Goal: Task Accomplishment & Management: Manage account settings

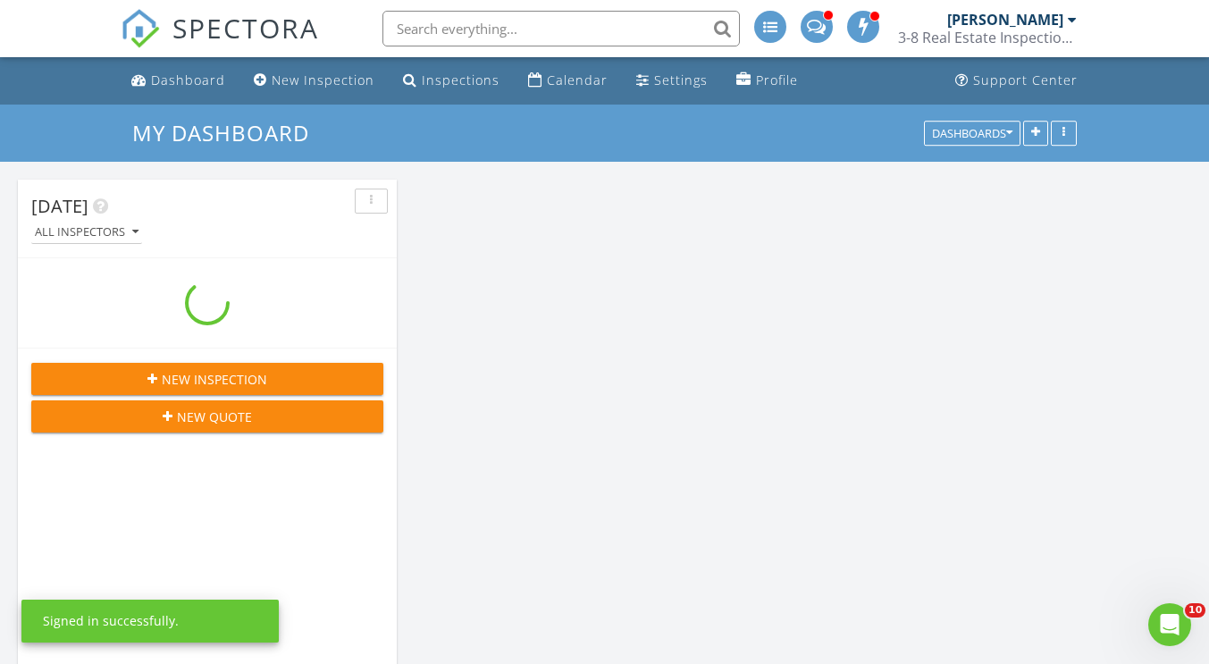
scroll to position [384, 379]
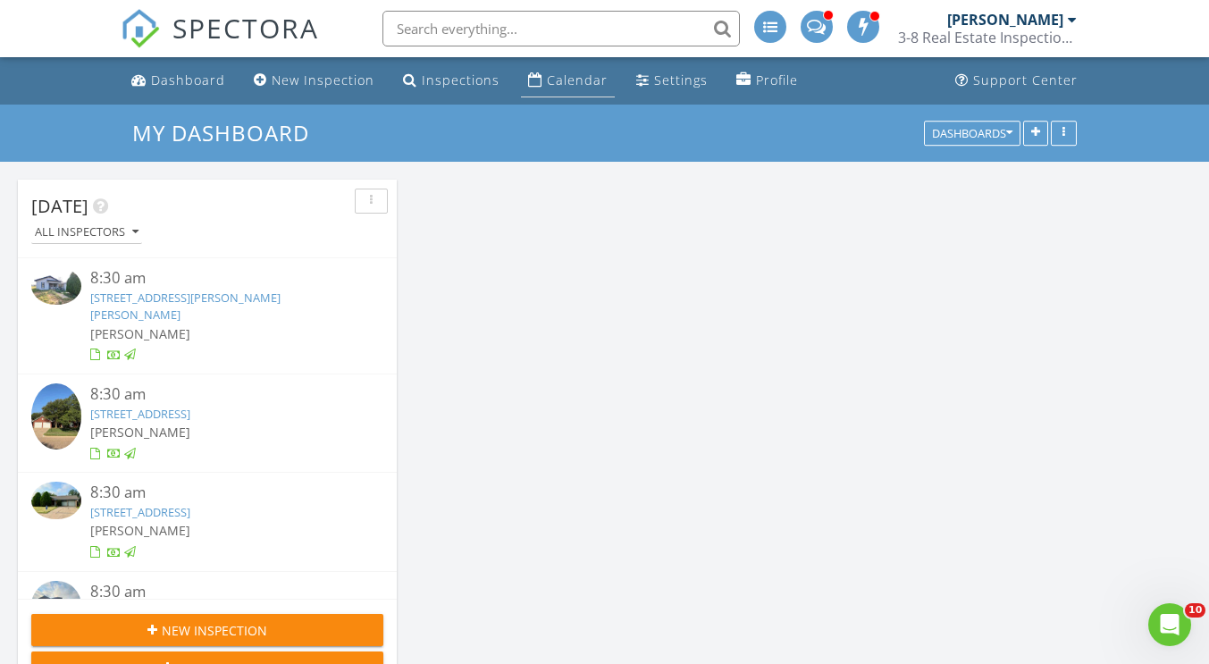
click at [528, 87] on div "Calendar" at bounding box center [535, 79] width 14 height 14
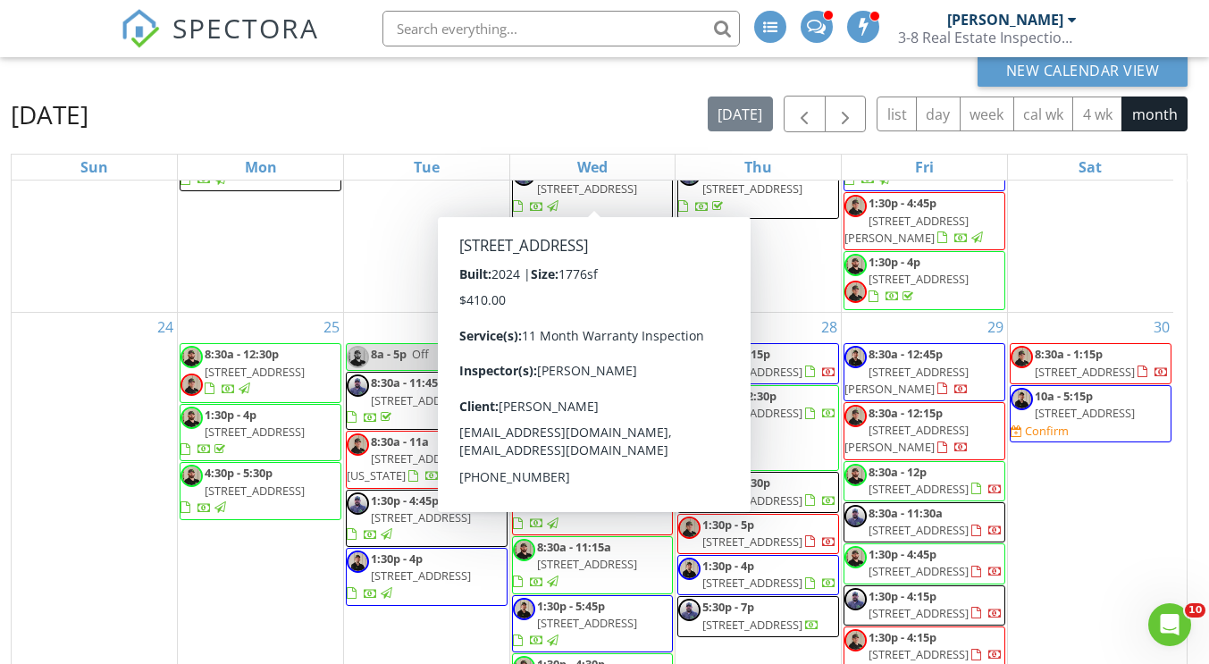
scroll to position [1796, 0]
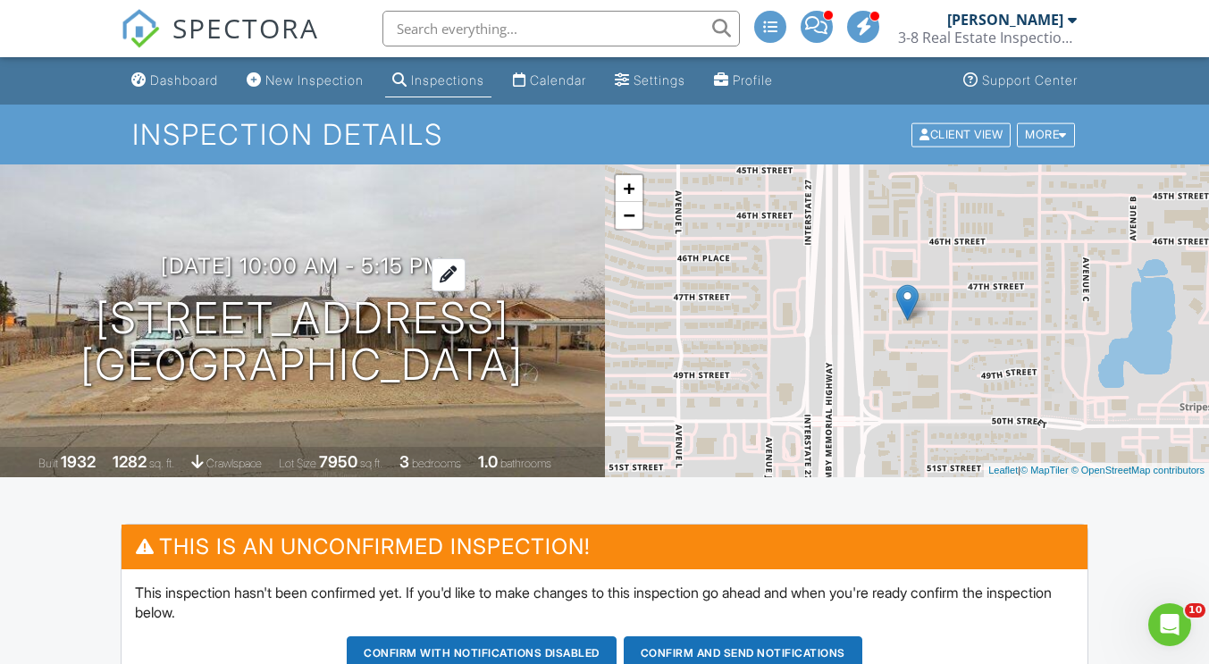
click at [190, 272] on h3 "08/30/2025 10:00 am - 5:15 pm" at bounding box center [302, 266] width 282 height 24
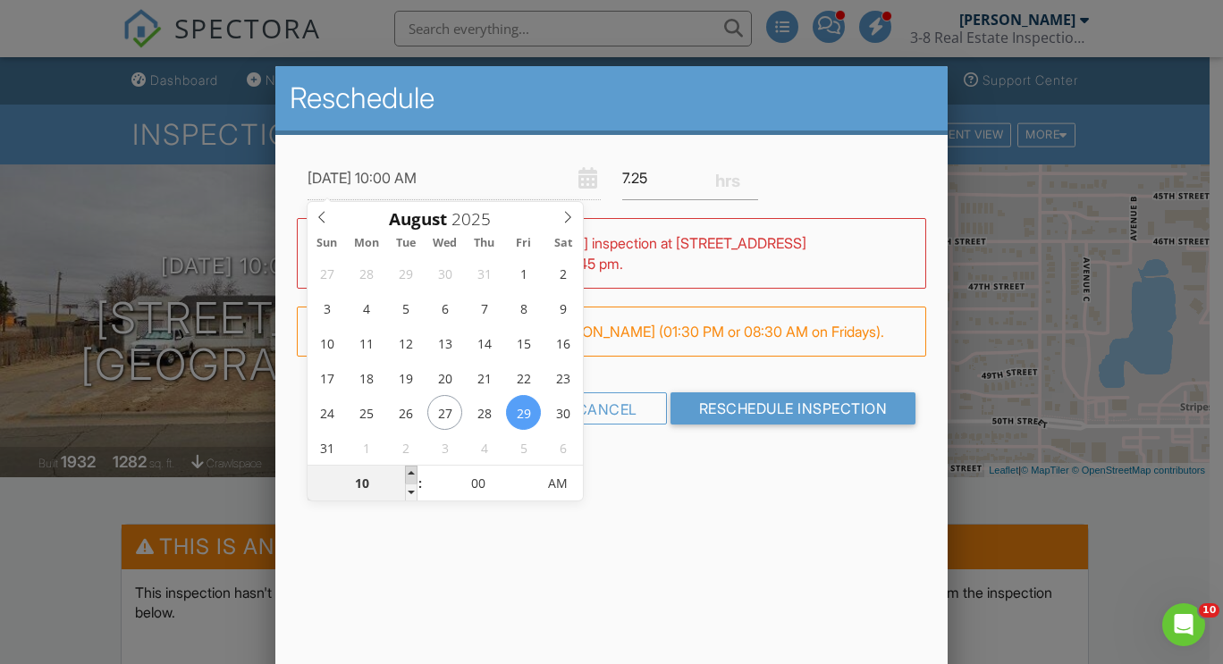
type input "08/29/2025 11:00 AM"
type input "11"
click at [412, 475] on span at bounding box center [411, 475] width 13 height 18
type input "08/29/2025 12:00 PM"
type input "12"
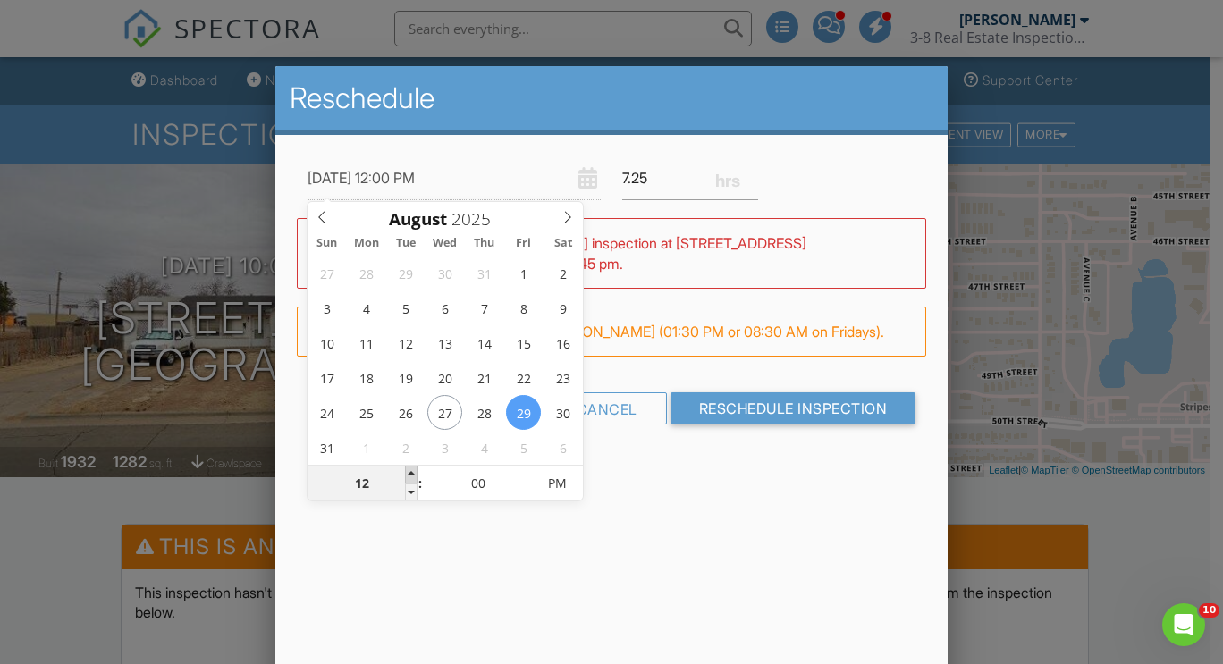
click at [412, 475] on span at bounding box center [411, 475] width 13 height 18
type input "08/29/2025 1:00 PM"
type input "01"
click at [412, 475] on span at bounding box center [411, 475] width 13 height 18
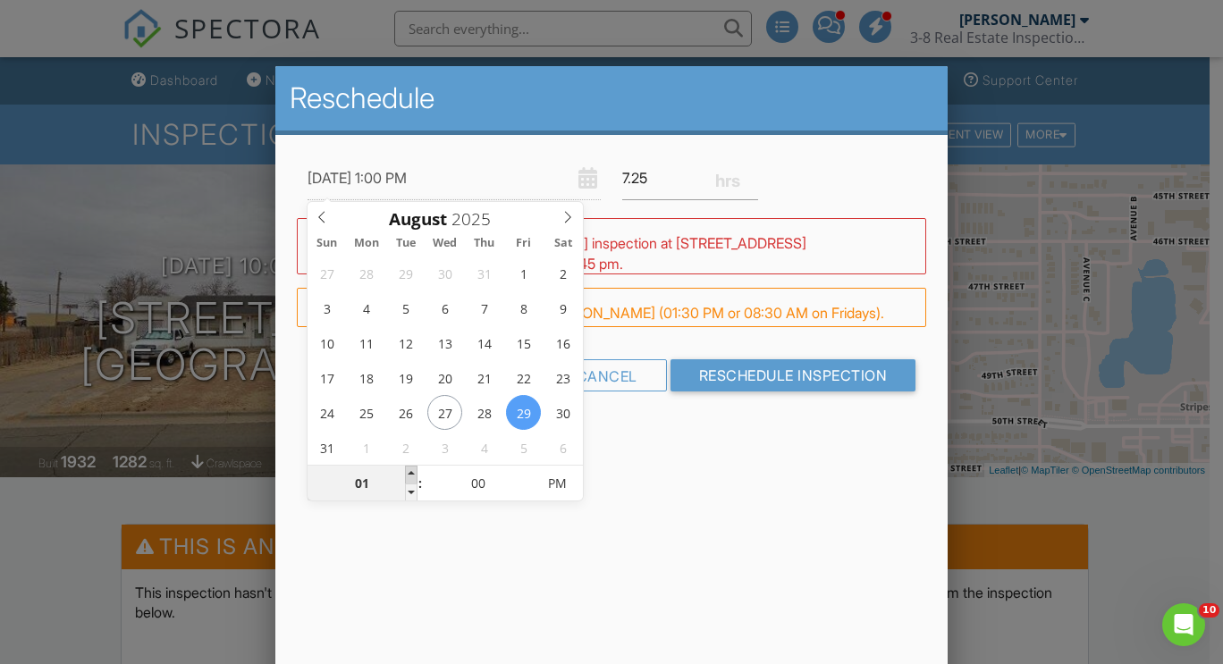
type input "08/29/2025 2:00 PM"
type input "02"
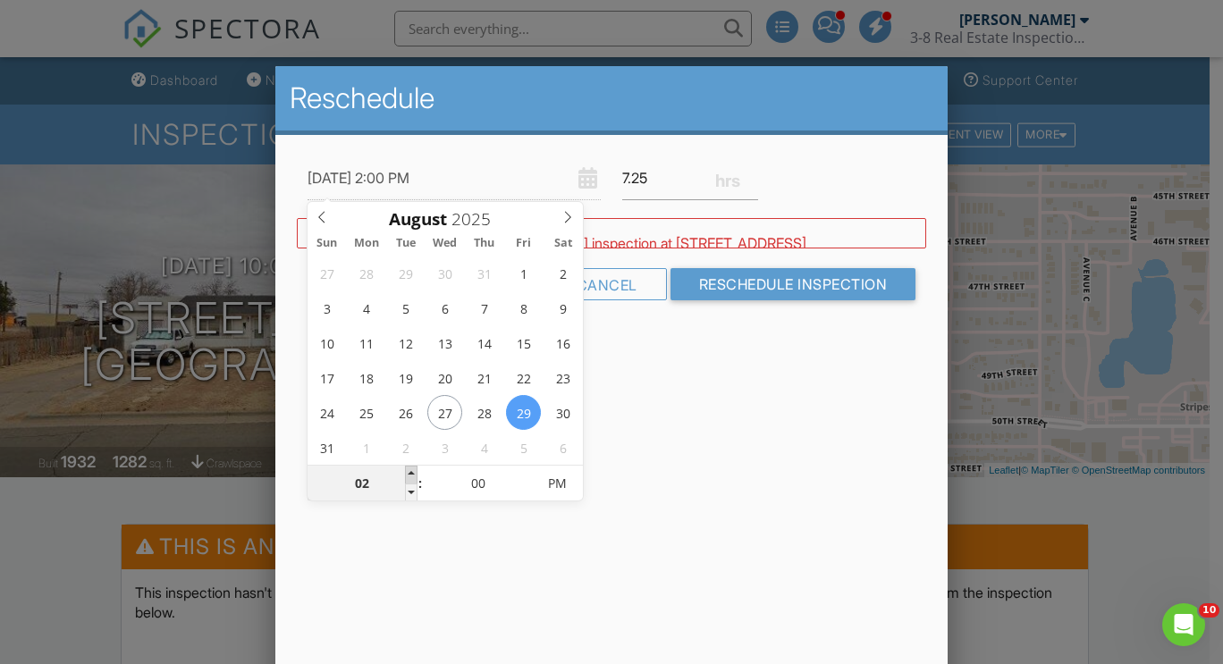
click at [412, 475] on span at bounding box center [411, 475] width 13 height 18
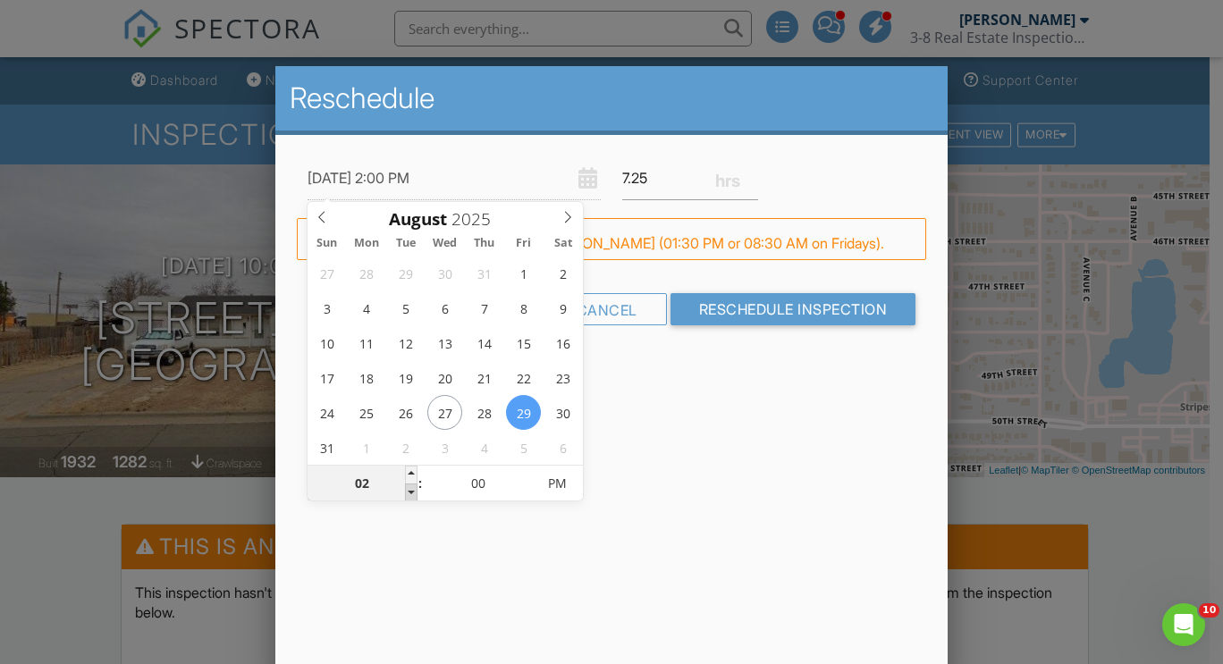
type input "08/29/2025 1:00 PM"
type input "01"
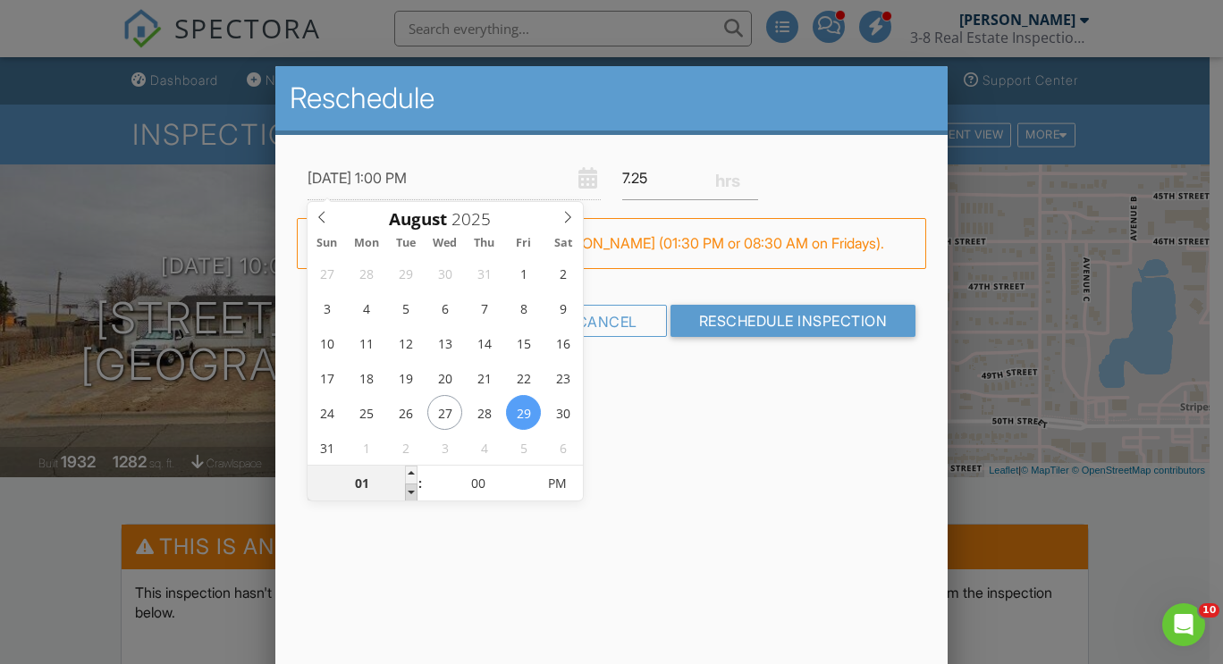
click at [411, 497] on span at bounding box center [411, 493] width 13 height 18
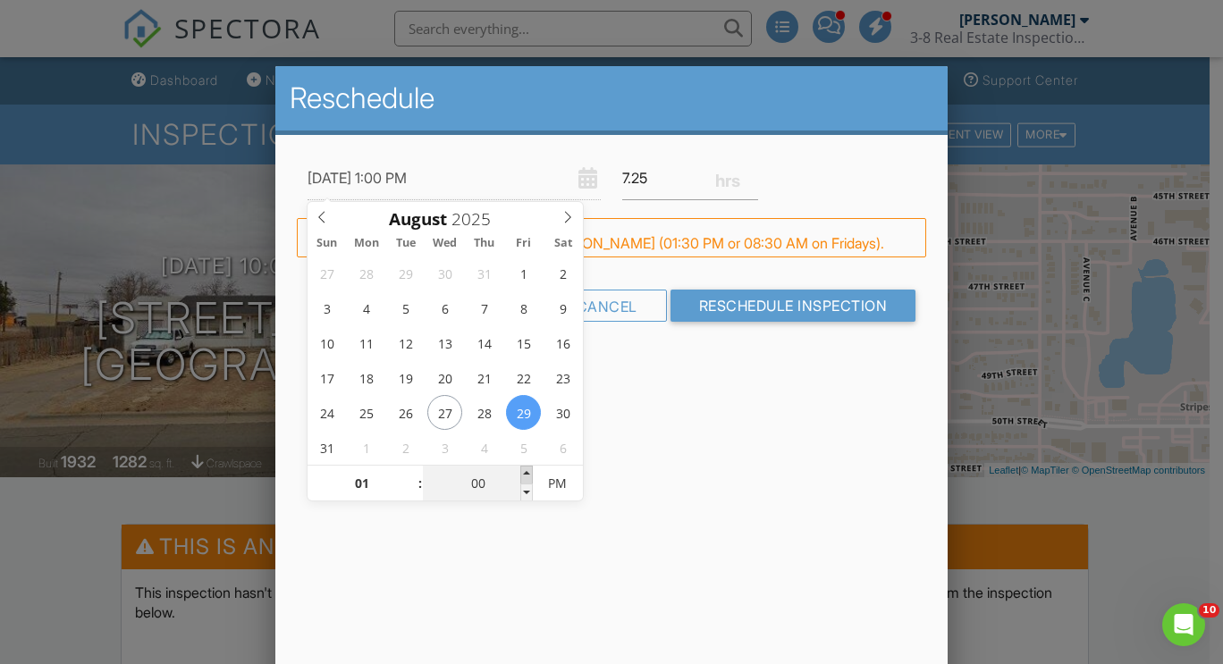
type input "08/29/2025 1:05 PM"
type input "05"
click at [528, 471] on span at bounding box center [526, 475] width 13 height 18
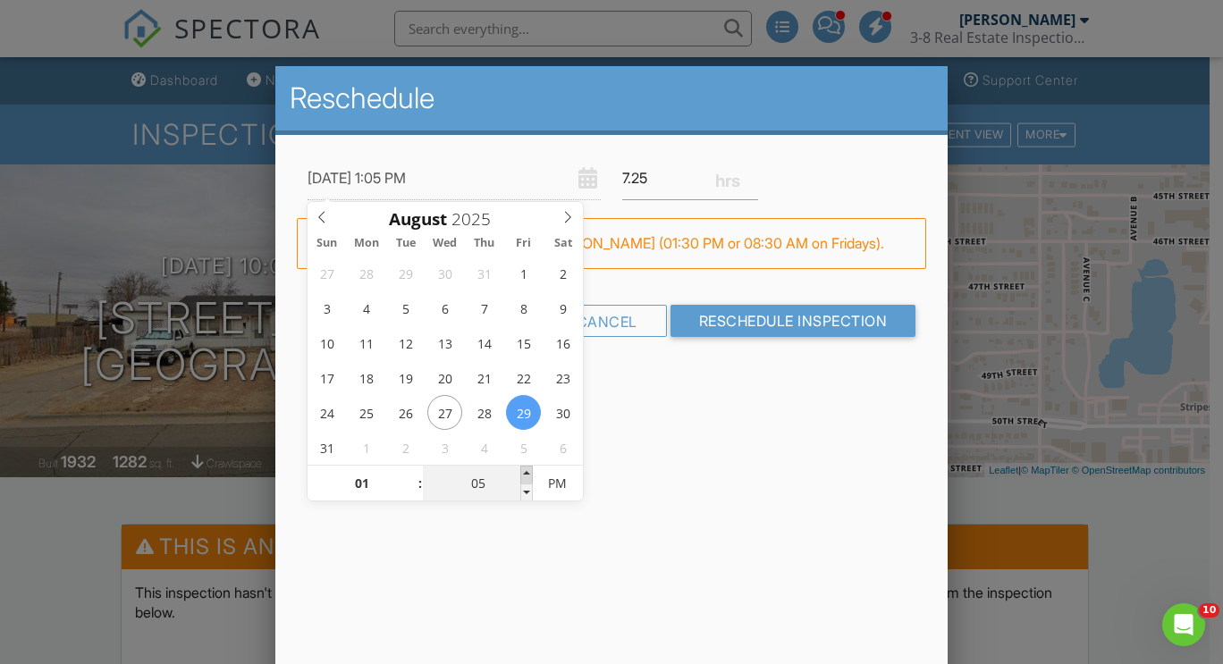
type input "08/29/2025 1:10 PM"
type input "10"
click at [528, 471] on span at bounding box center [526, 475] width 13 height 18
type input "08/29/2025 1:15 PM"
type input "15"
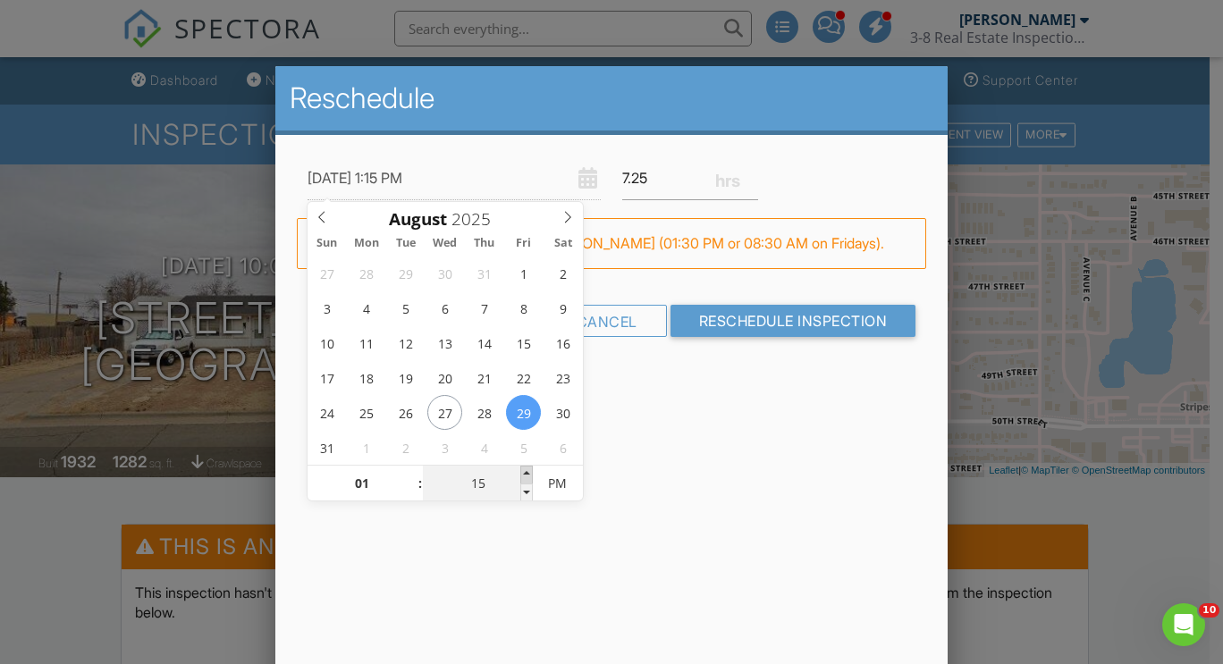
click at [528, 471] on span at bounding box center [526, 475] width 13 height 18
type input "08/29/2025 1:20 PM"
type input "20"
click at [528, 471] on span at bounding box center [526, 475] width 13 height 18
type input "08/29/2025 1:25 PM"
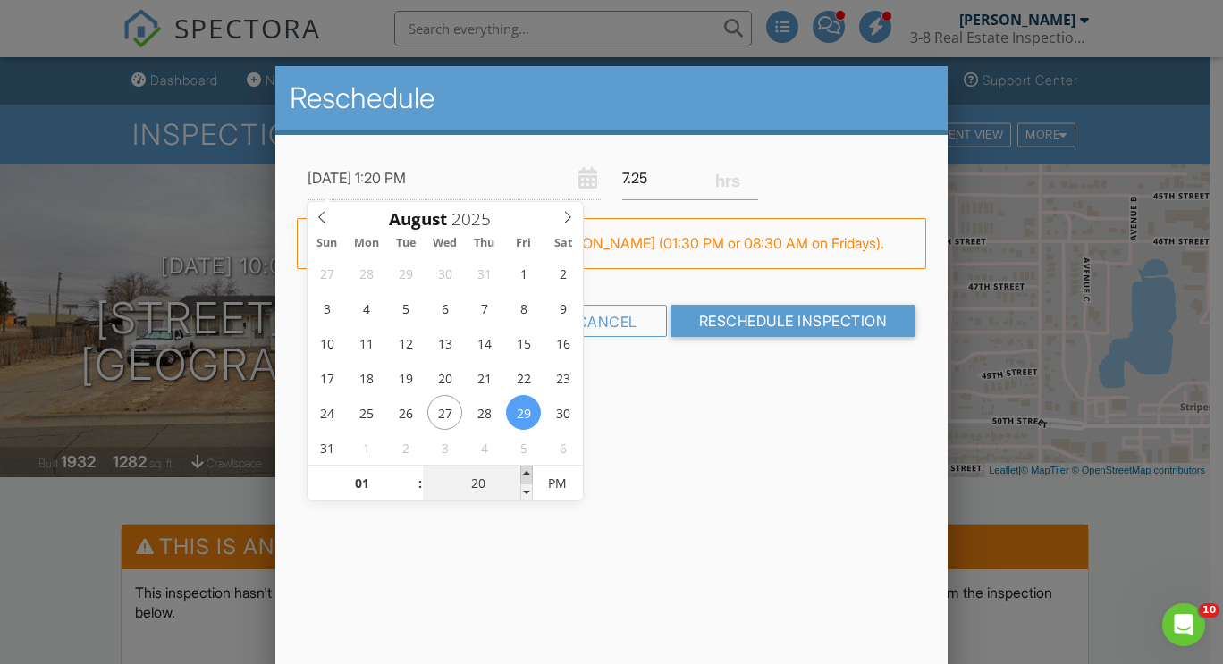
type input "25"
click at [528, 471] on span at bounding box center [526, 475] width 13 height 18
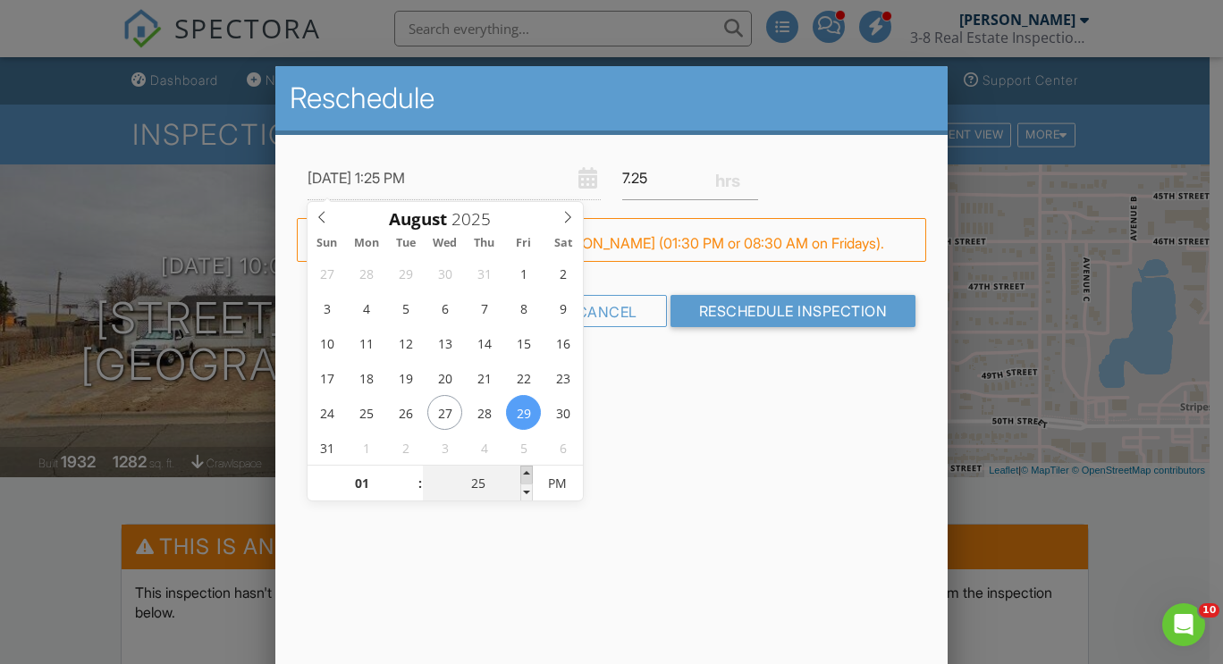
type input "08/29/2025 1:30 PM"
type input "30"
click at [528, 471] on span at bounding box center [526, 475] width 13 height 18
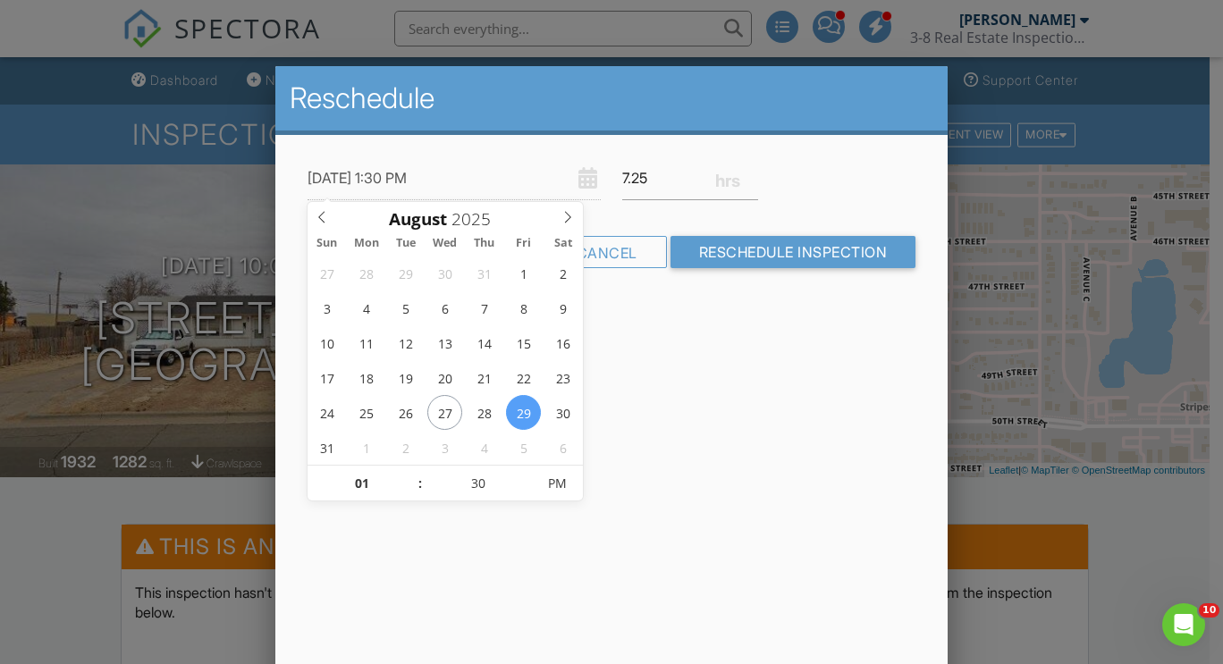
click at [734, 358] on div "Reschedule 08/29/2025 1:30 PM 7.25 Warning: this date/time is in the past. WARN…" at bounding box center [611, 379] width 672 height 626
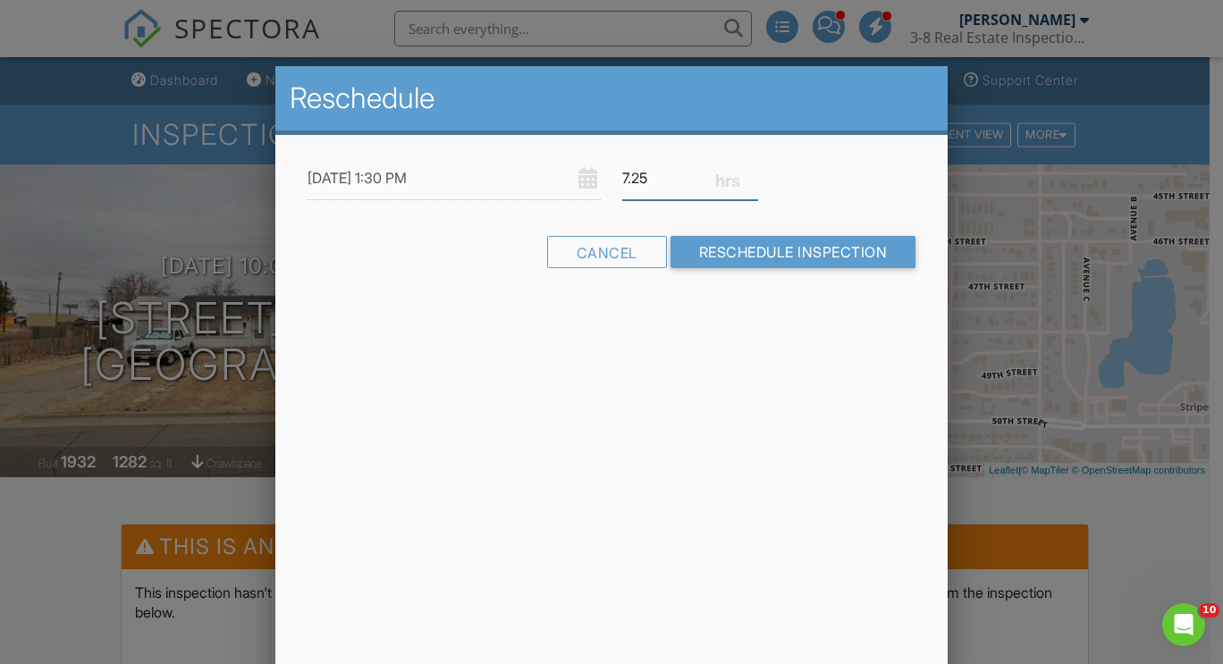
click at [656, 179] on input "7.25" at bounding box center [690, 178] width 136 height 44
type input "7"
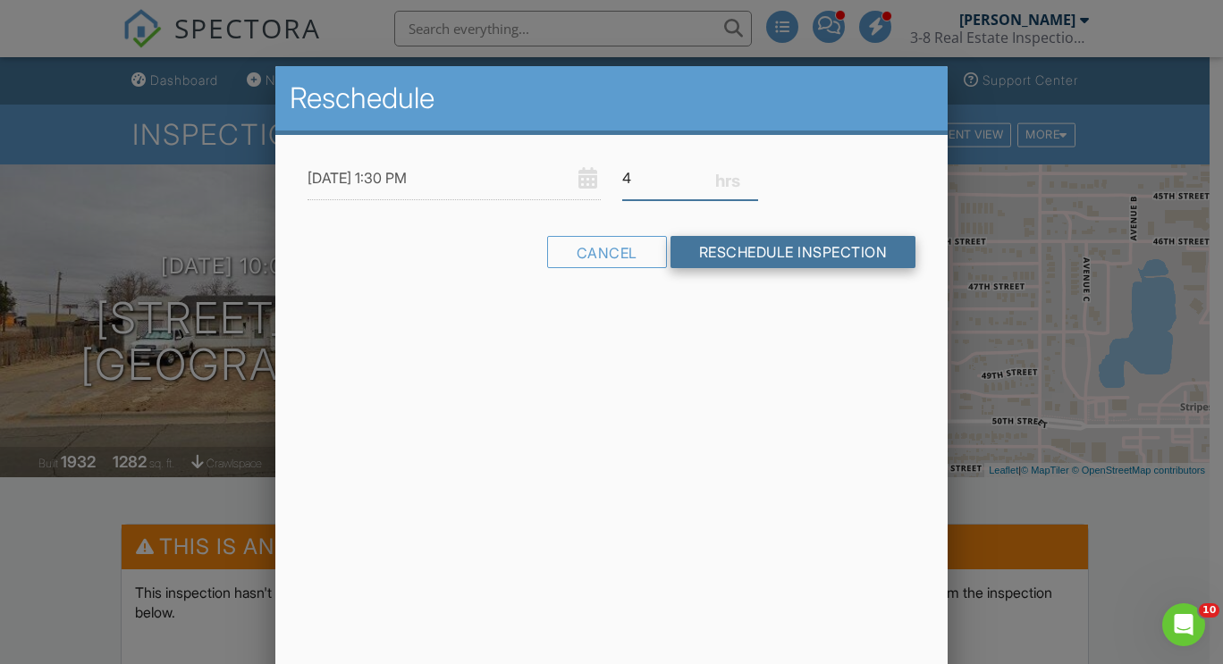
type input "4"
click at [701, 247] on input "Reschedule Inspection" at bounding box center [793, 252] width 246 height 32
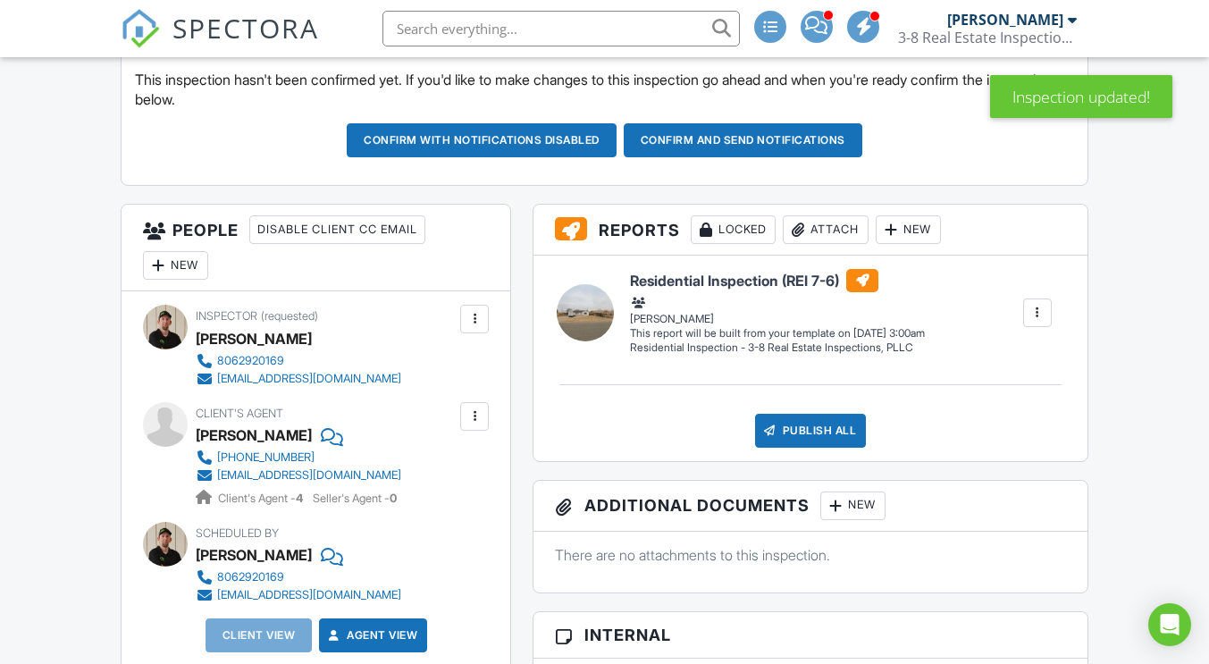
click at [181, 259] on div "New" at bounding box center [175, 265] width 65 height 29
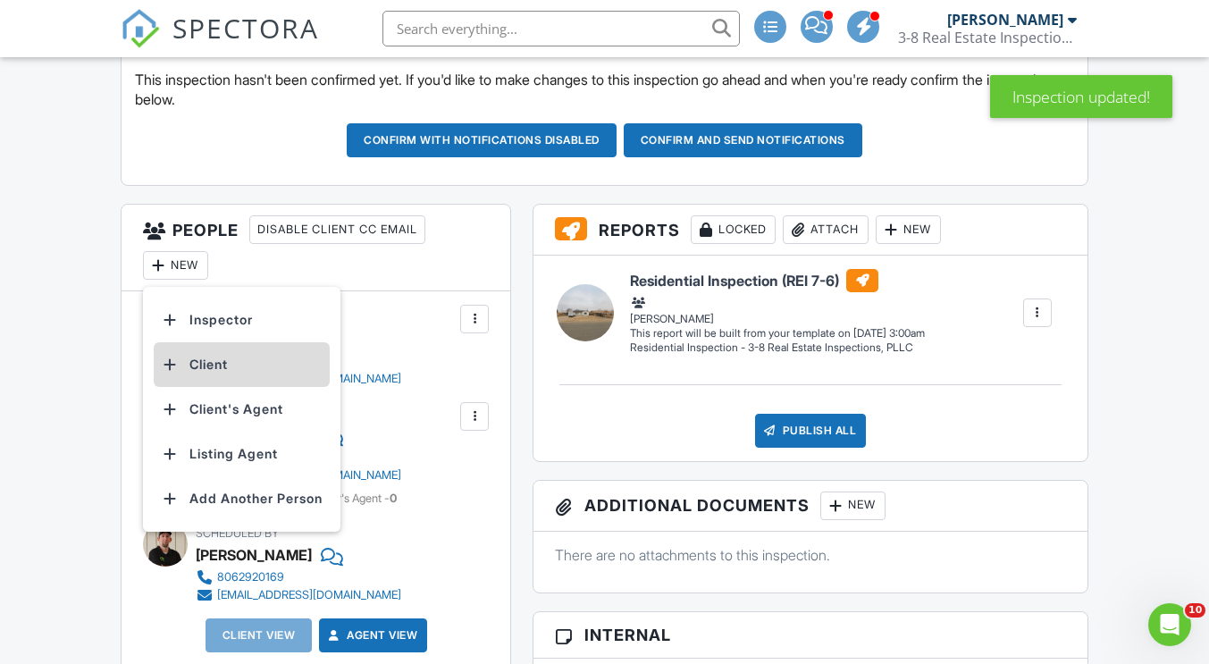
click at [210, 366] on li "Client" at bounding box center [242, 364] width 176 height 45
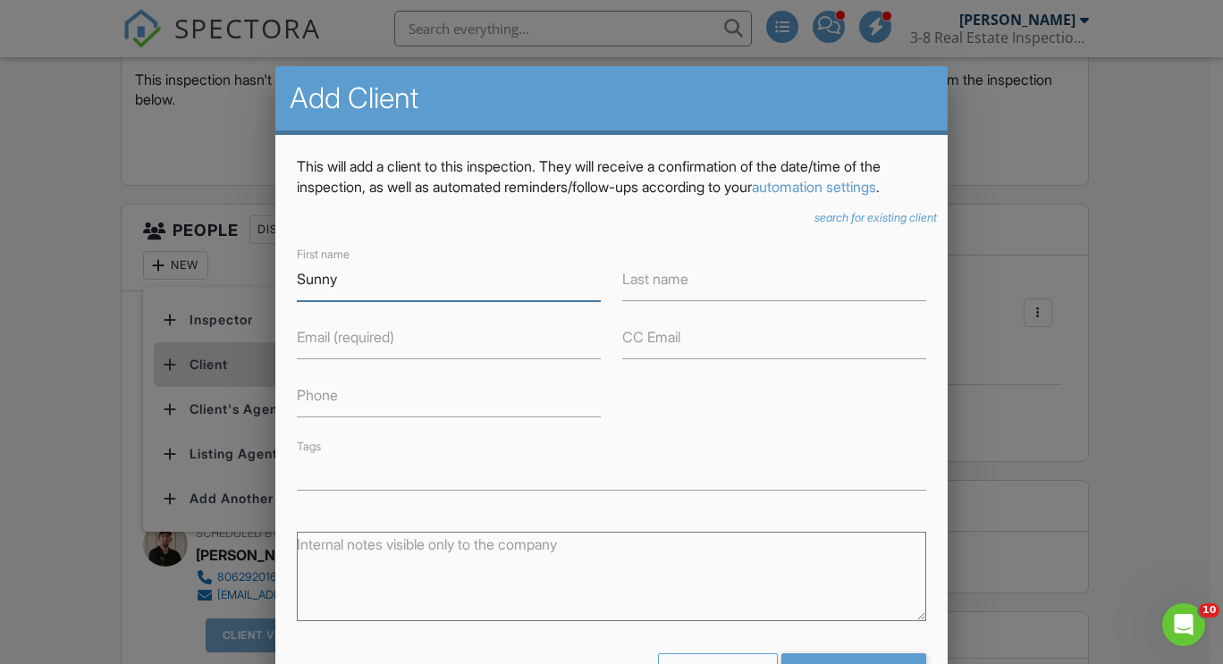
type input "Sunny"
type input "Rai"
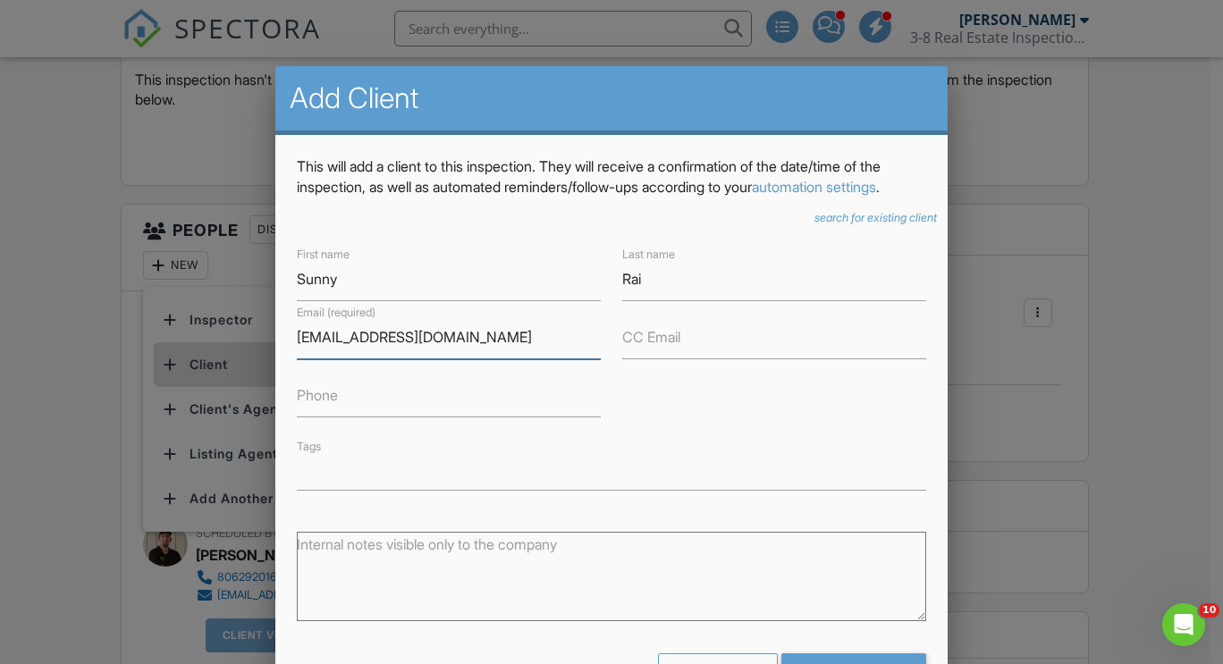
type input "srairesearch@gmail.com"
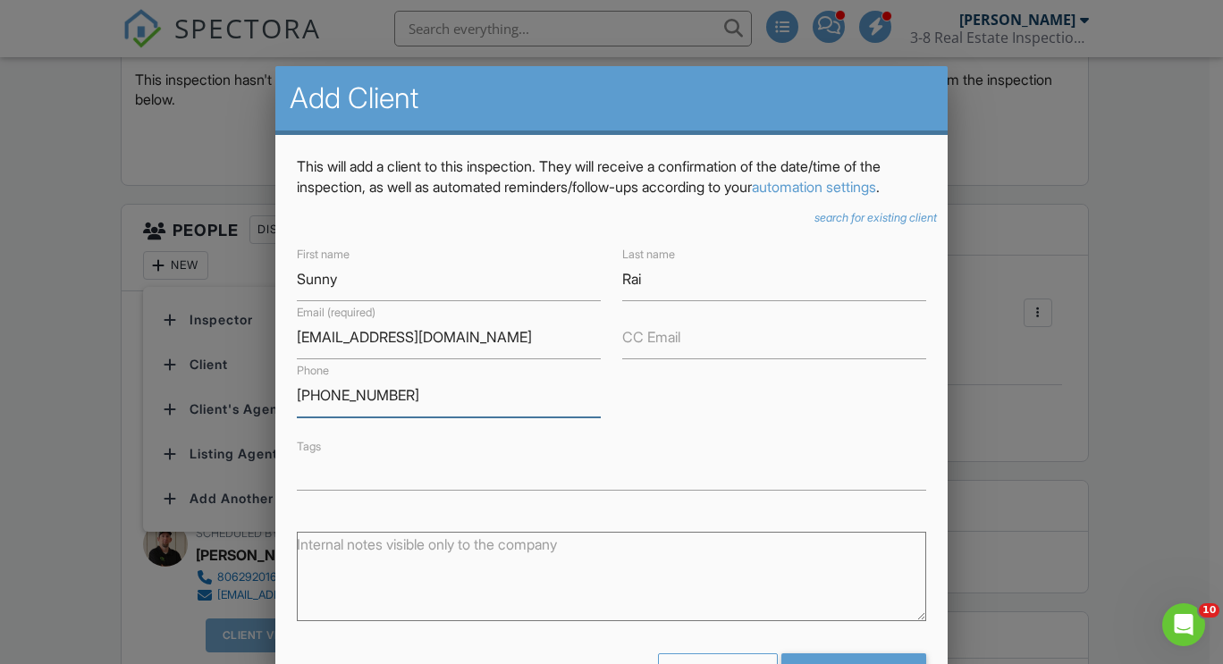
scroll to position [71, 0]
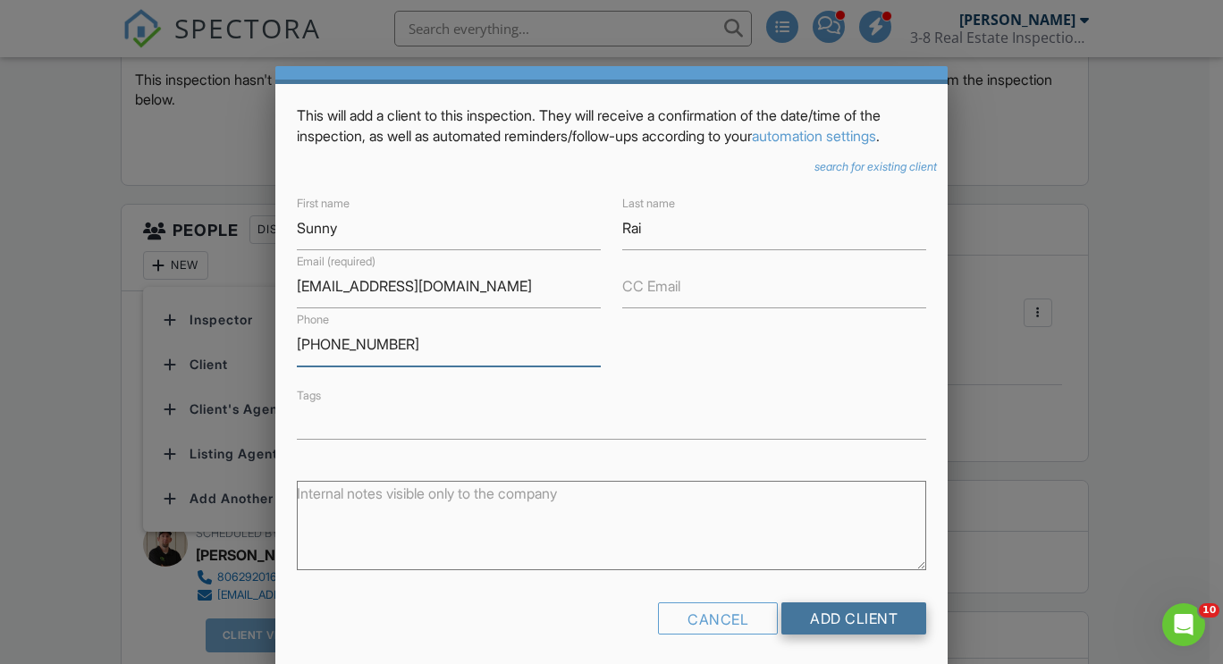
type input "616-780-9788"
click at [835, 619] on input "Add Client" at bounding box center [853, 618] width 145 height 32
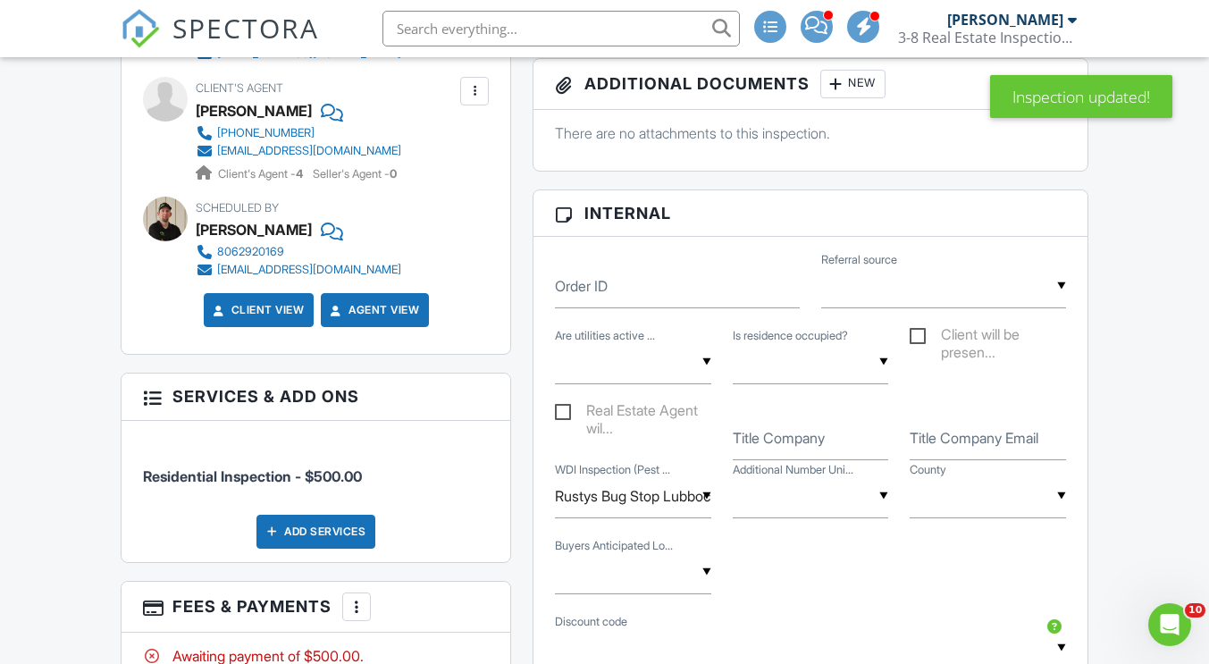
click at [704, 359] on input "text" at bounding box center [633, 363] width 156 height 44
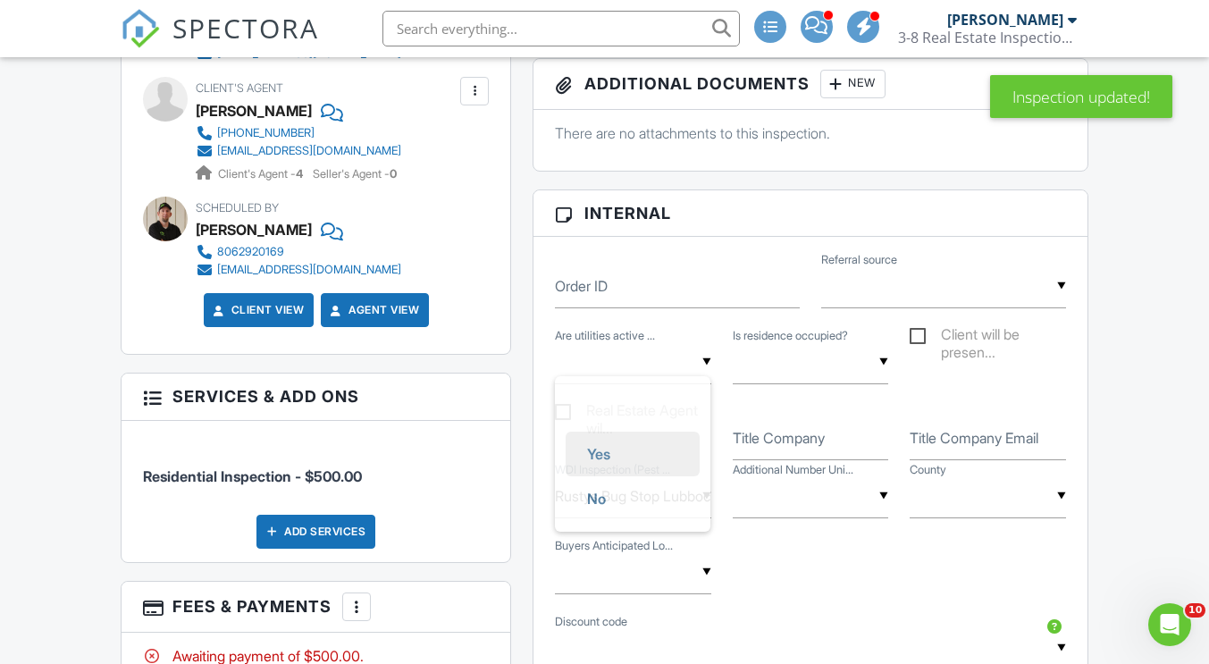
click at [603, 448] on span "Yes" at bounding box center [599, 454] width 52 height 45
type input "Yes"
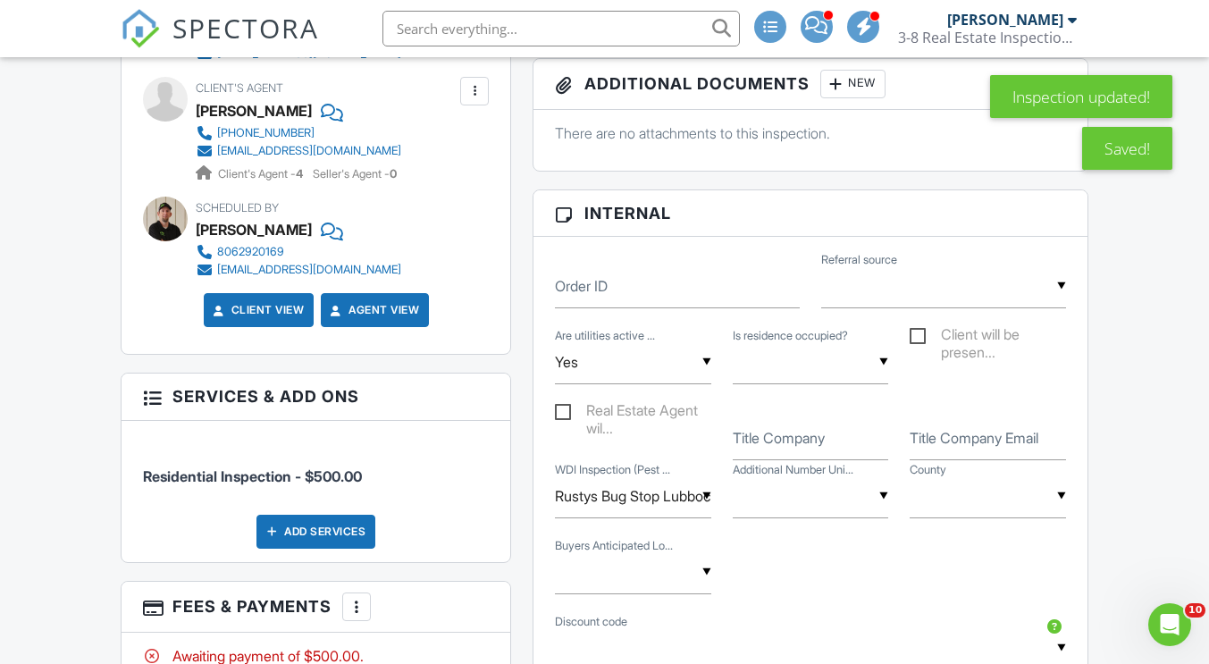
click at [888, 364] on input "text" at bounding box center [811, 363] width 156 height 44
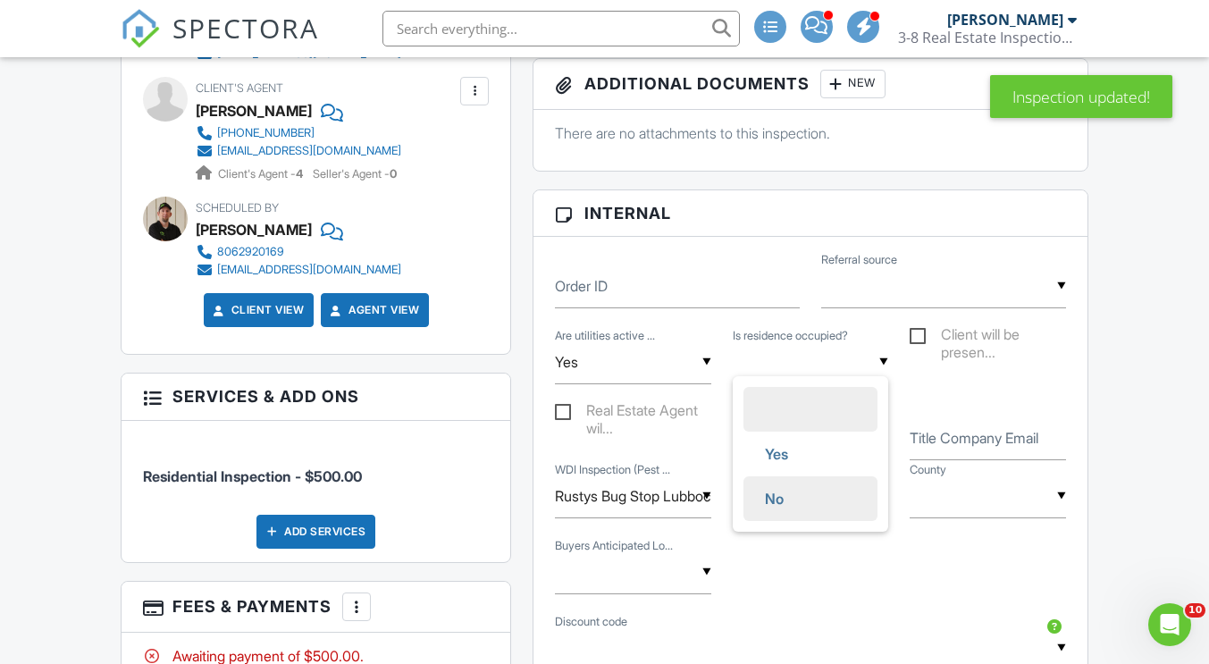
click at [773, 502] on span "No" at bounding box center [774, 498] width 47 height 45
type input "No"
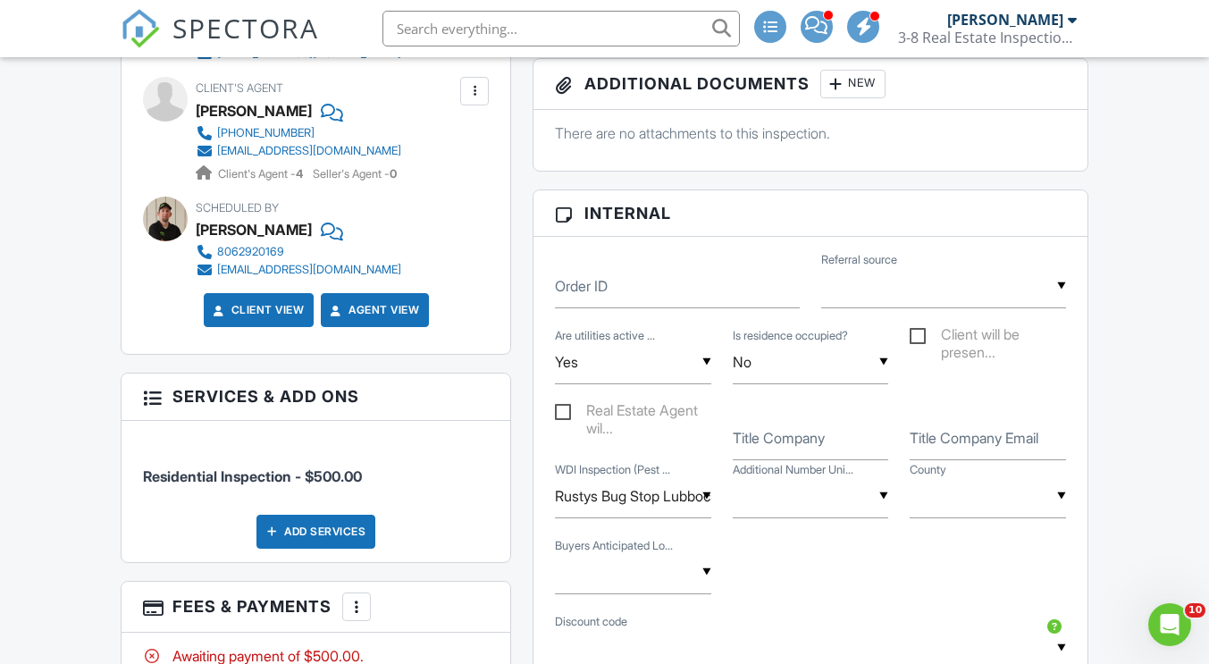
click at [882, 499] on input "text" at bounding box center [811, 497] width 156 height 44
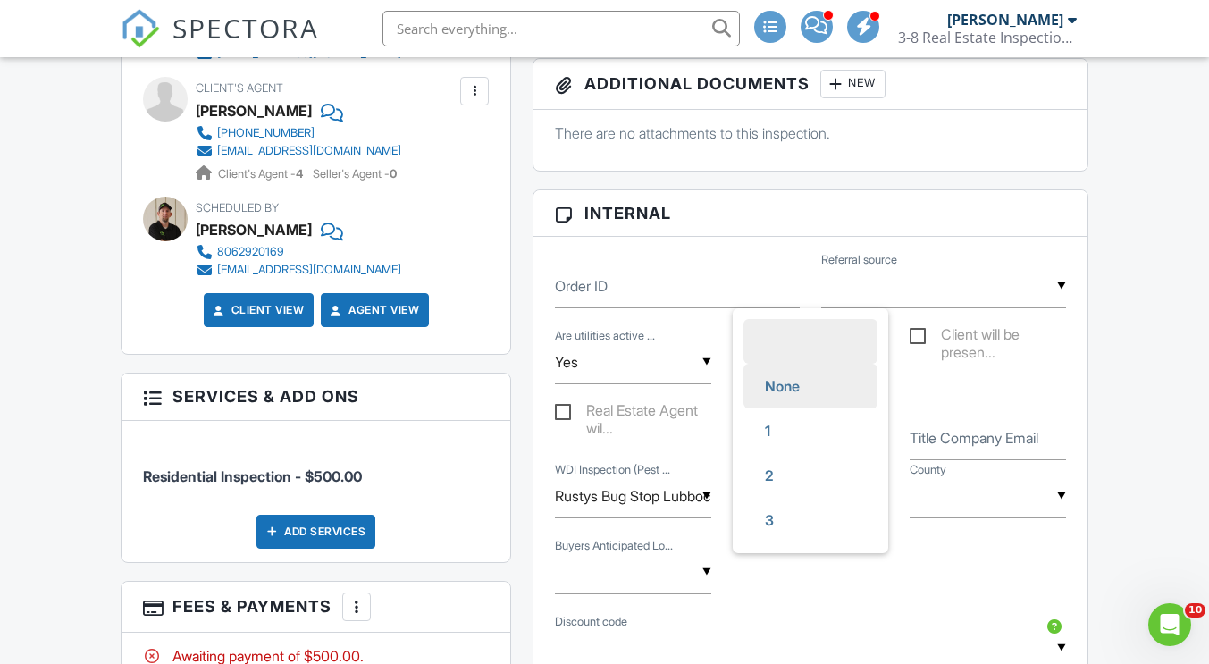
click at [804, 391] on span "None" at bounding box center [782, 386] width 63 height 45
type input "None"
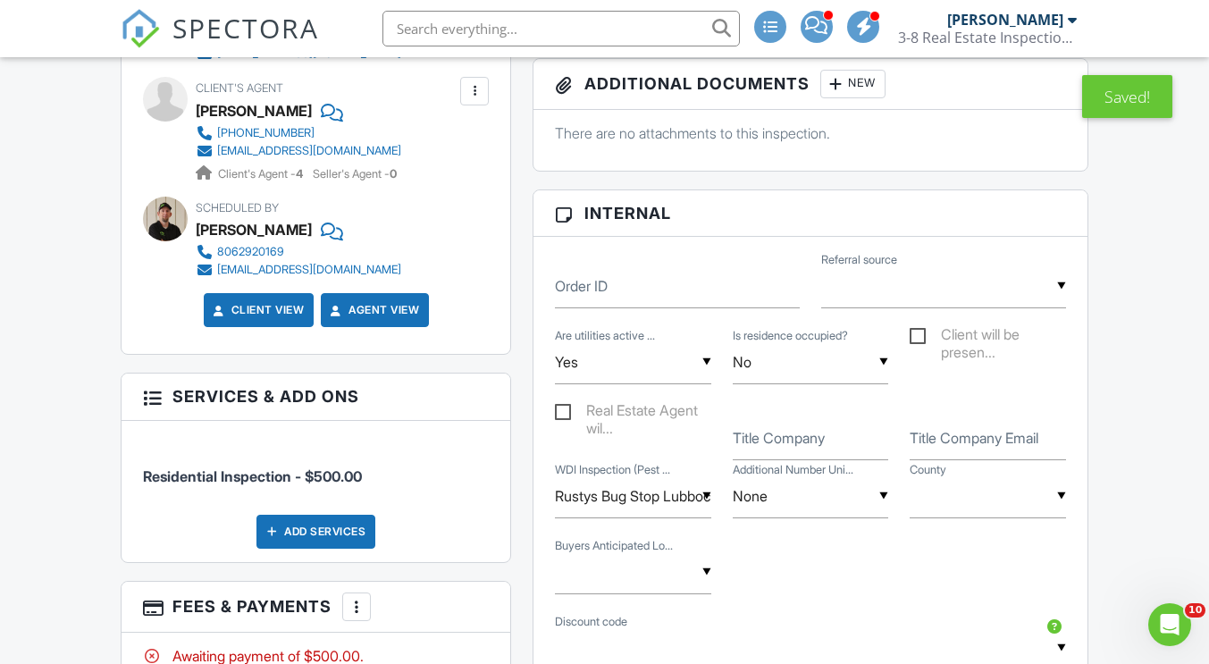
click at [1061, 496] on input "text" at bounding box center [988, 497] width 156 height 44
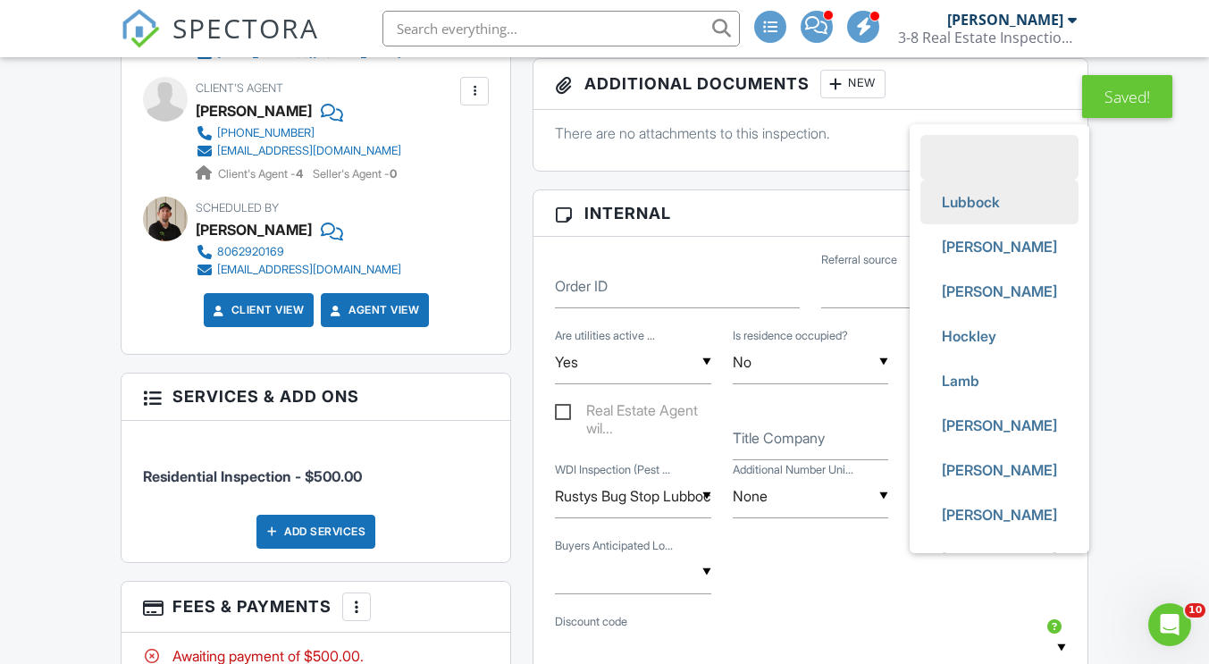
click at [980, 201] on span "Lubbock" at bounding box center [971, 202] width 87 height 45
type input "Lubbock"
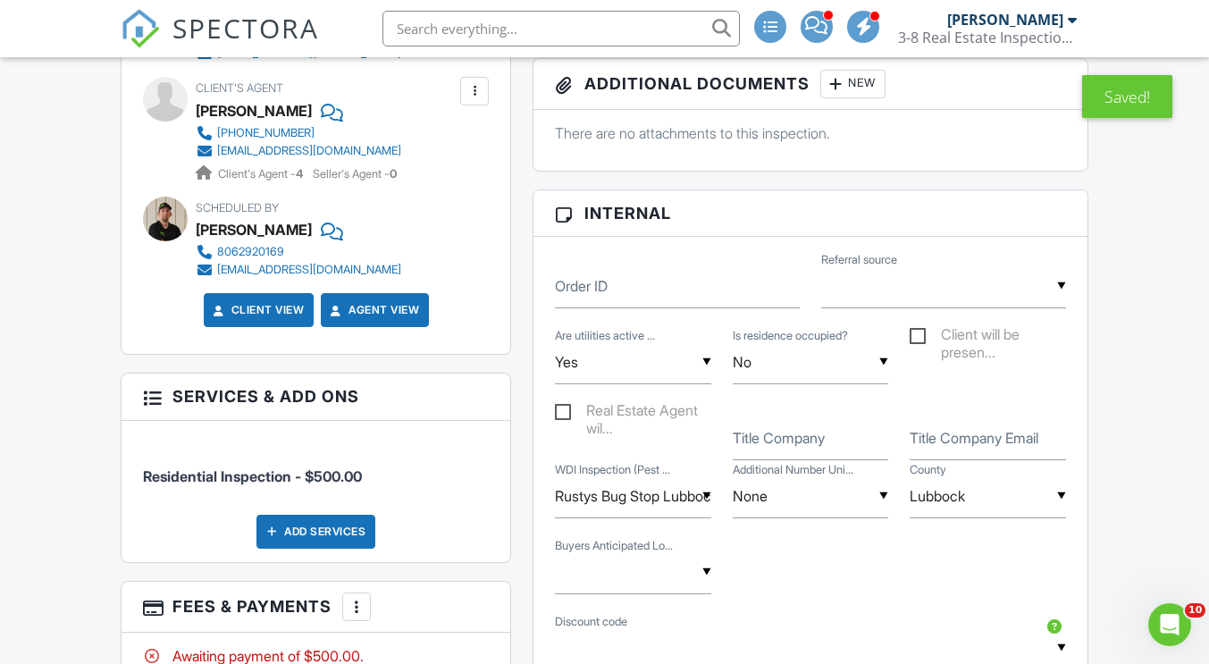
scroll to position [1046, 0]
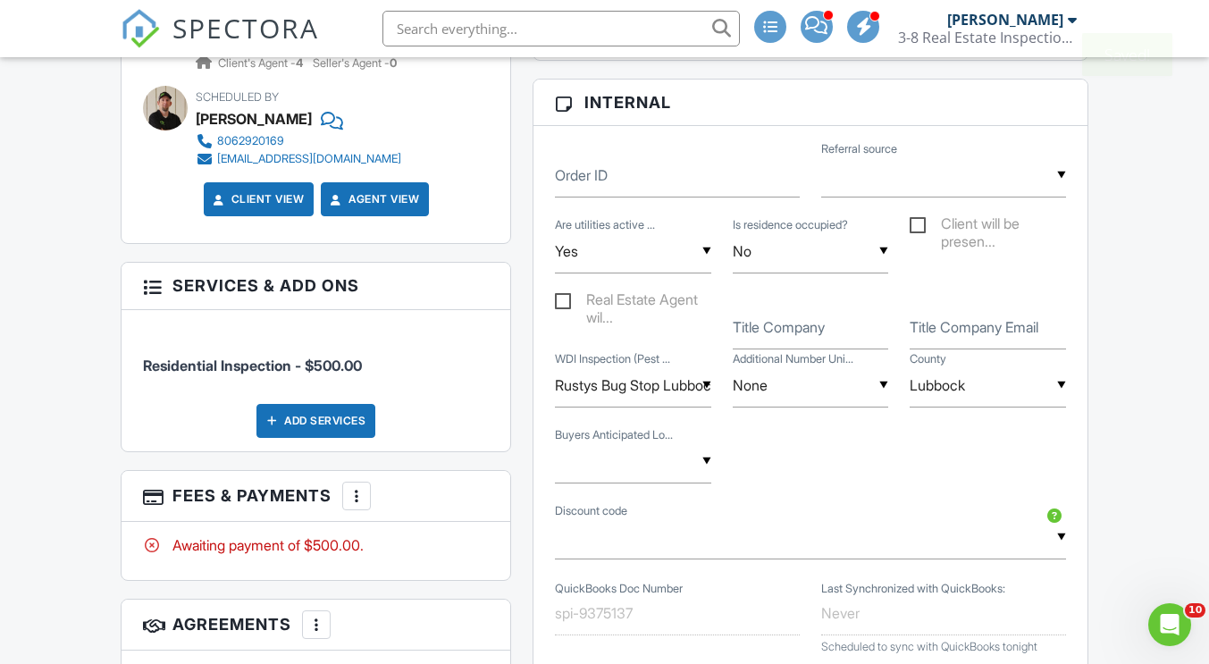
click at [704, 458] on input "text" at bounding box center [633, 462] width 156 height 44
click at [633, 256] on span "Conventional" at bounding box center [631, 262] width 116 height 45
type input "Conventional"
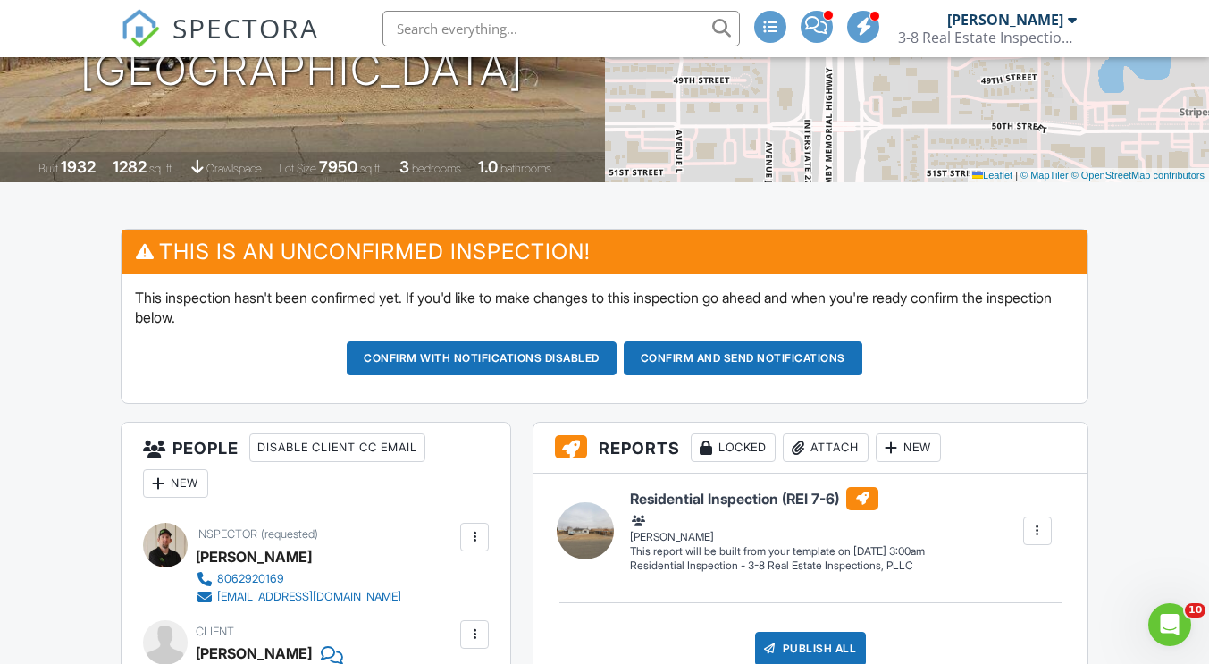
scroll to position [290, 0]
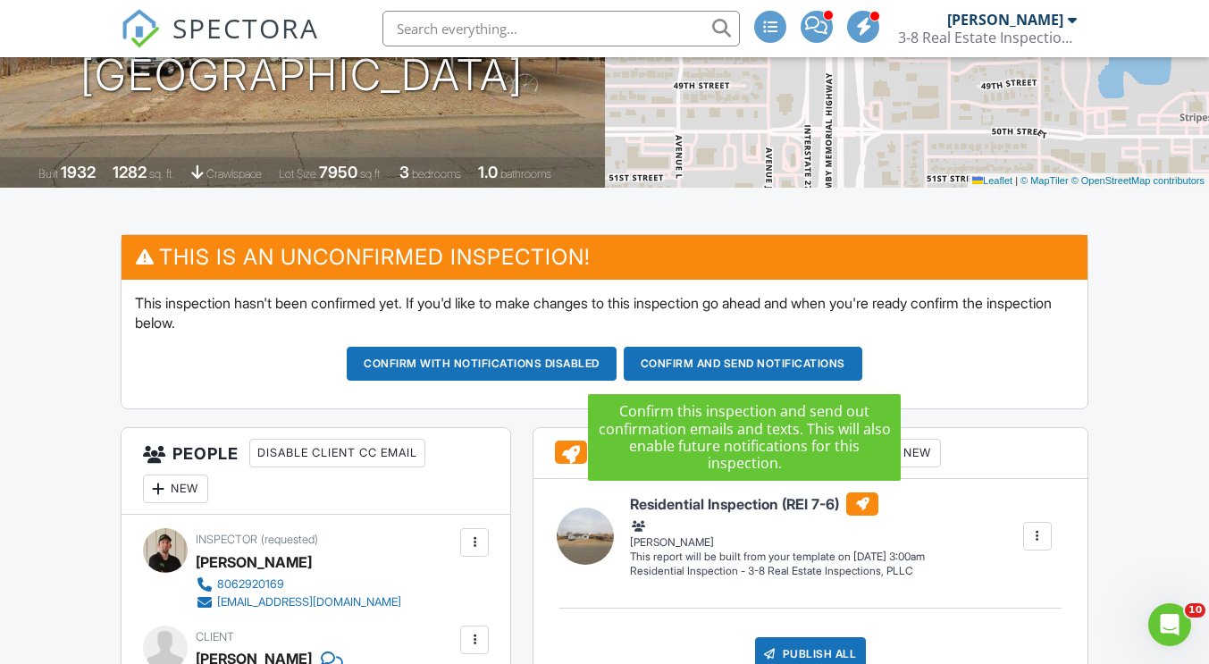
click at [617, 361] on button "Confirm and send notifications" at bounding box center [482, 364] width 270 height 34
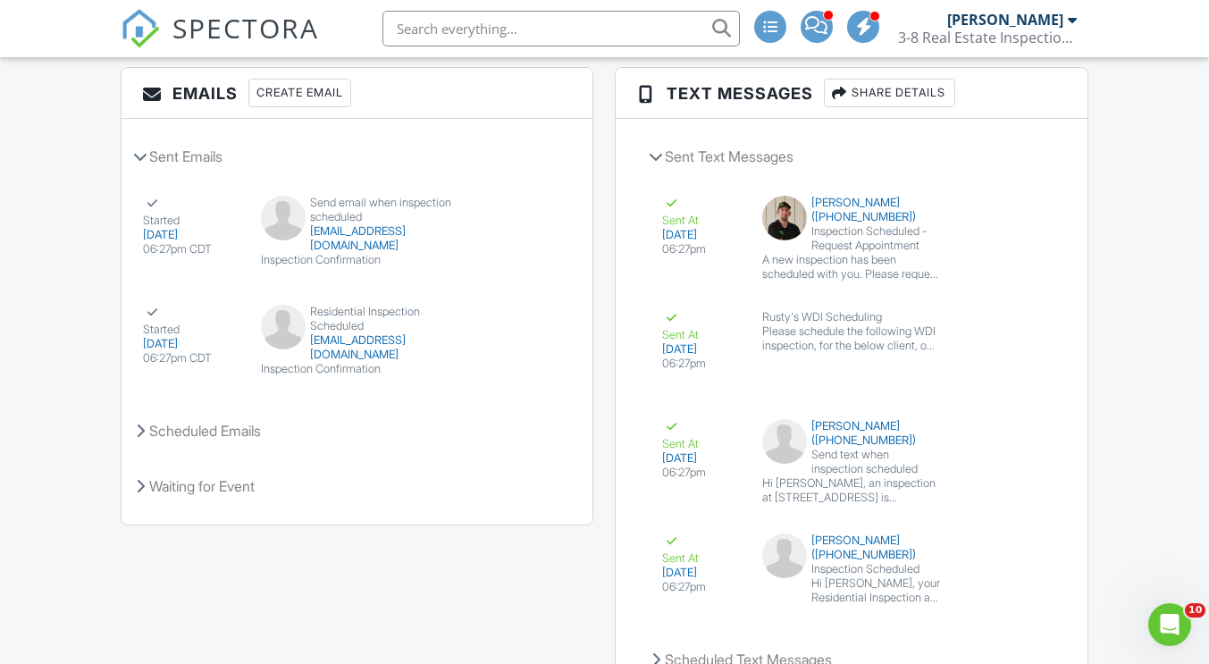
scroll to position [2689, 0]
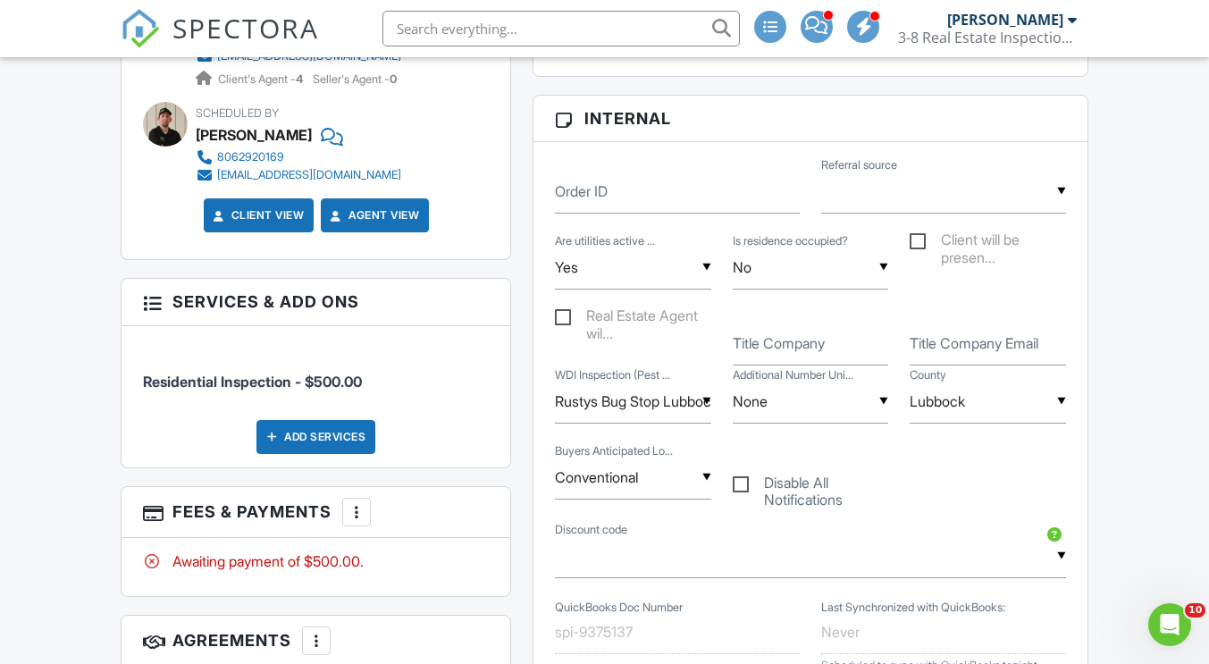
click at [521, 457] on div "People Disable Client CC Email New Inspector Client Client's Agent Listing Agen…" at bounding box center [316, 350] width 412 height 1326
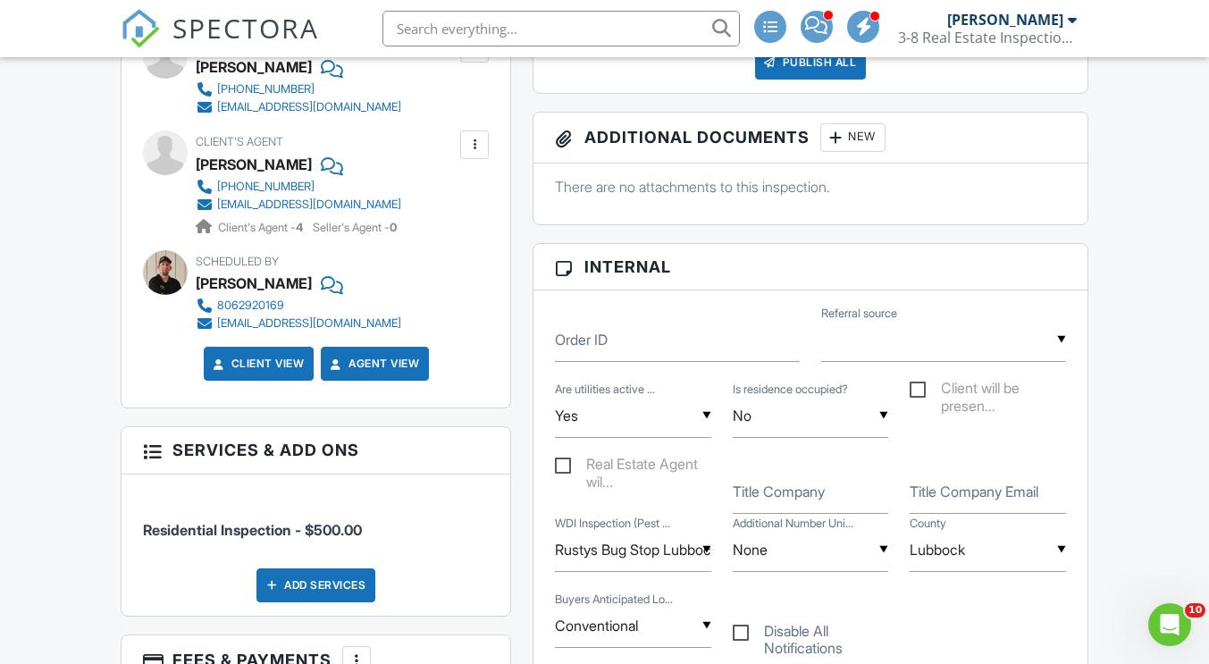
scroll to position [0, 0]
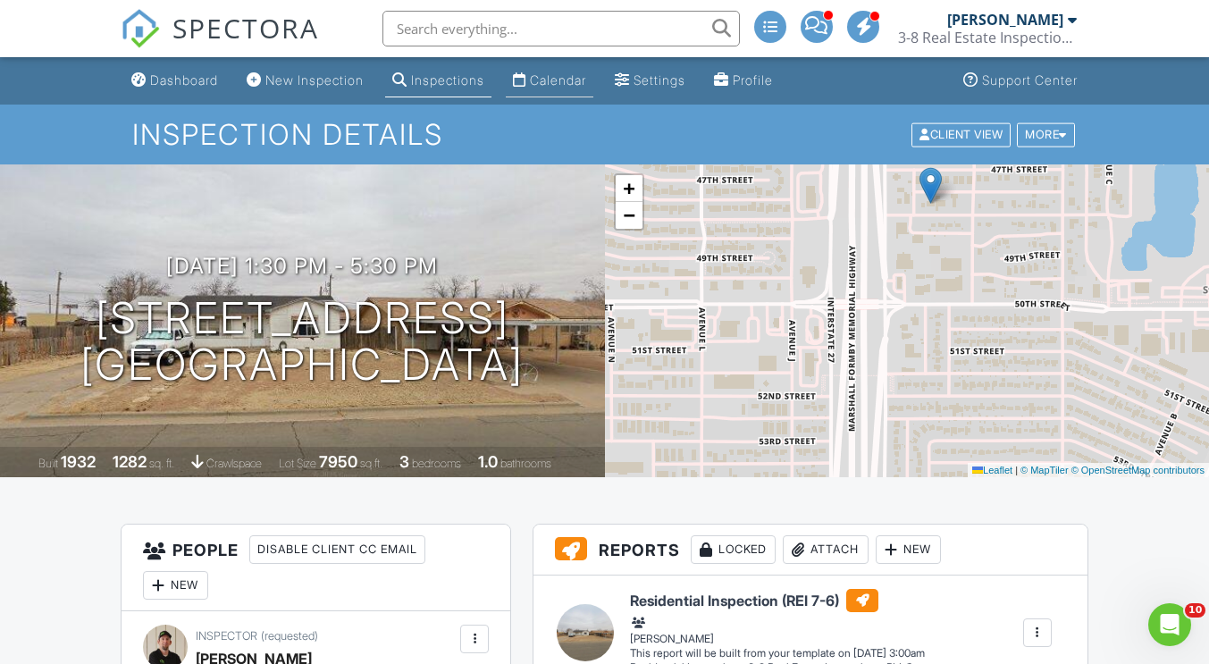
click at [549, 82] on div "Calendar" at bounding box center [558, 79] width 56 height 15
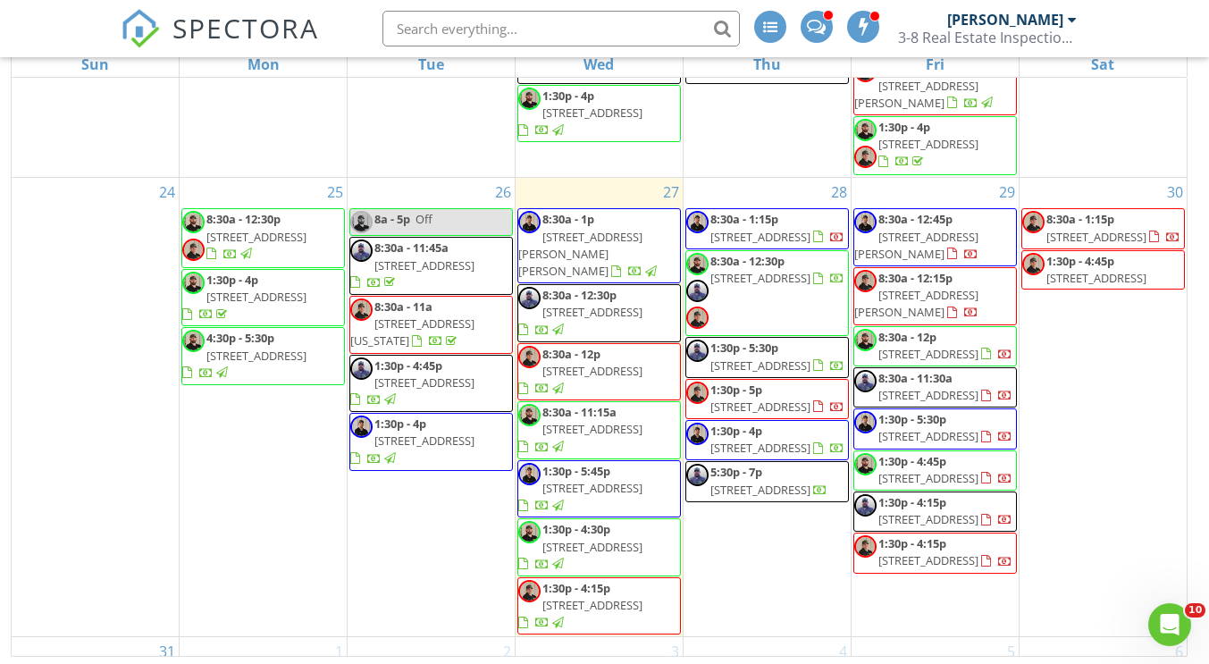
scroll to position [1793, 0]
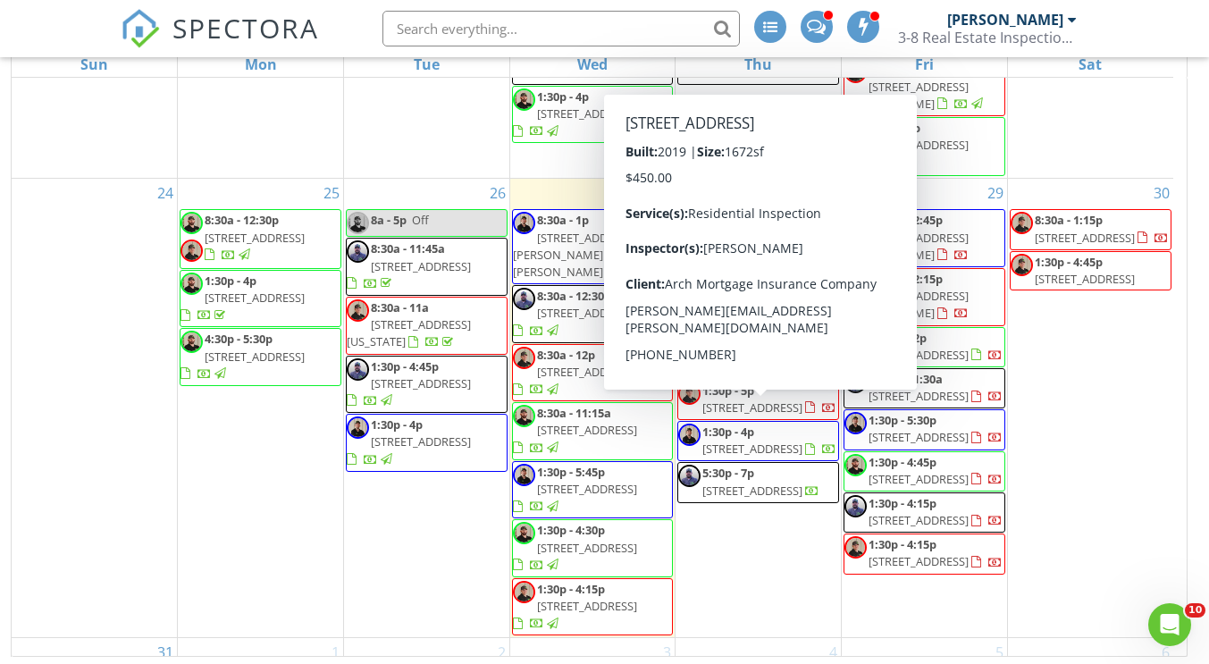
click at [763, 557] on div "28 8:30a - 1:15p [STREET_ADDRESS] 8:30a - 12:30p [STREET_ADDRESS] 1:30p - 5:30p…" at bounding box center [758, 408] width 165 height 458
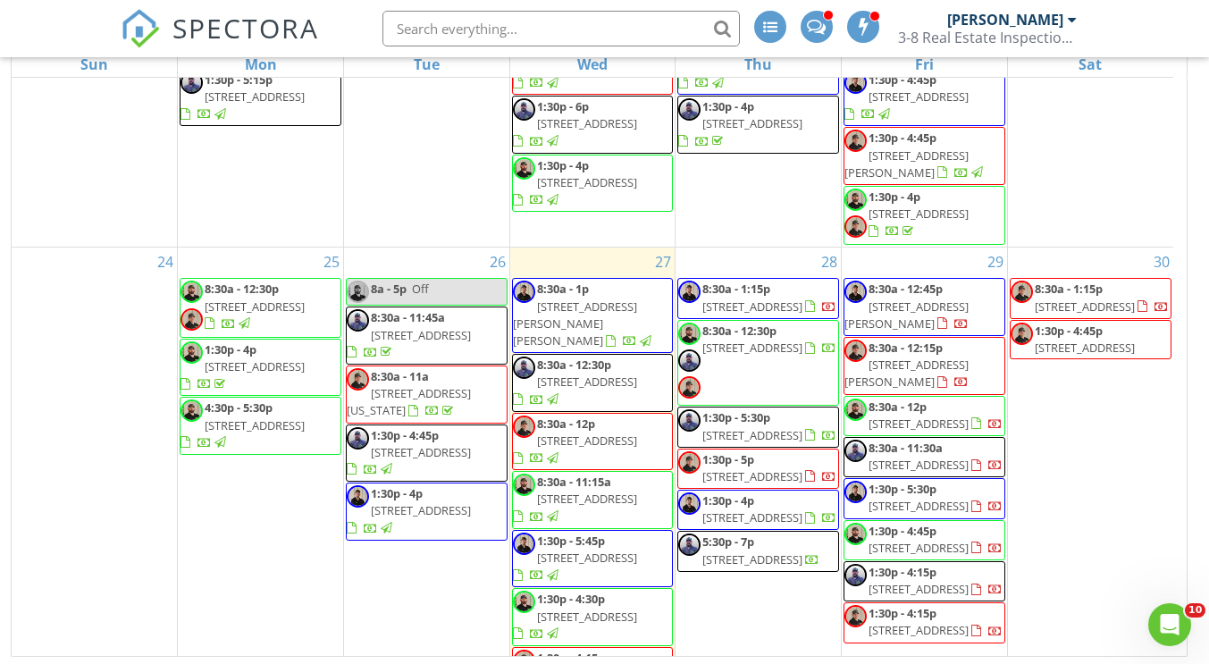
scroll to position [1681, 0]
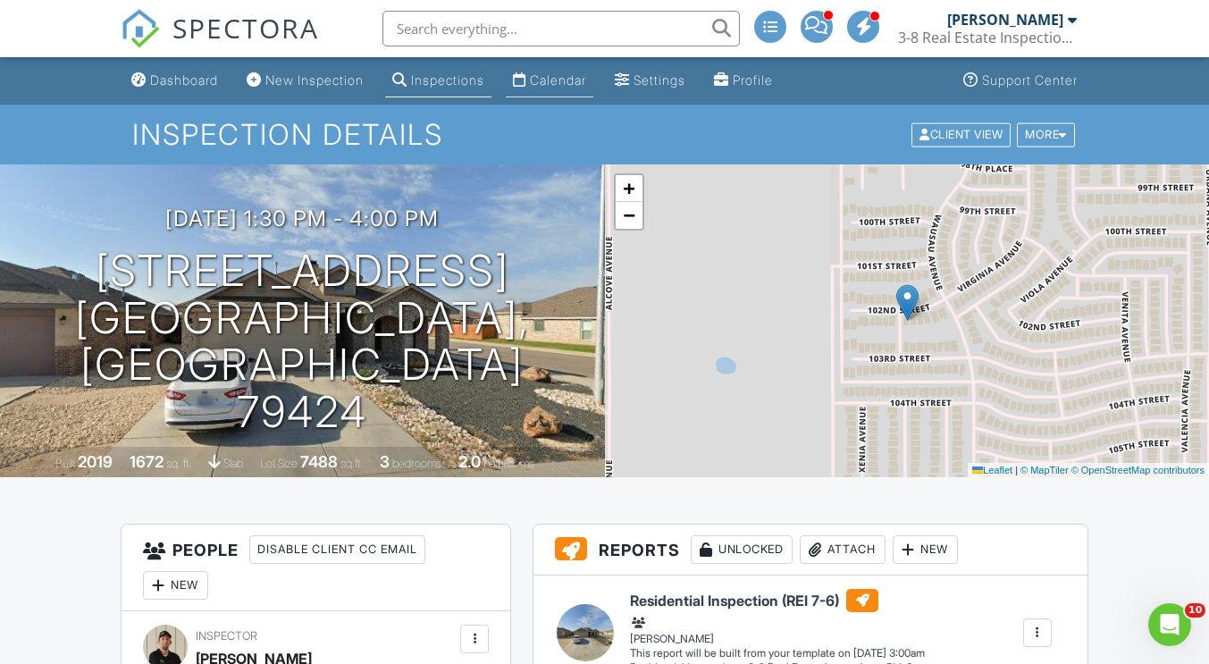
click at [564, 83] on div "Calendar" at bounding box center [558, 79] width 56 height 15
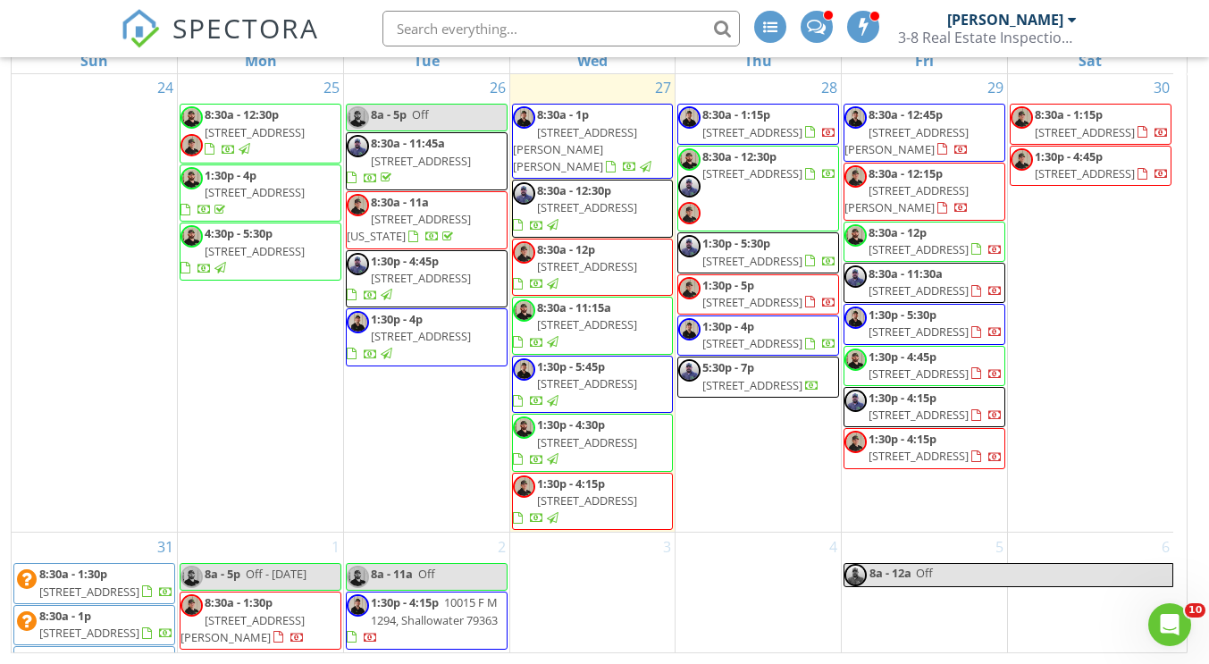
scroll to position [1755, 0]
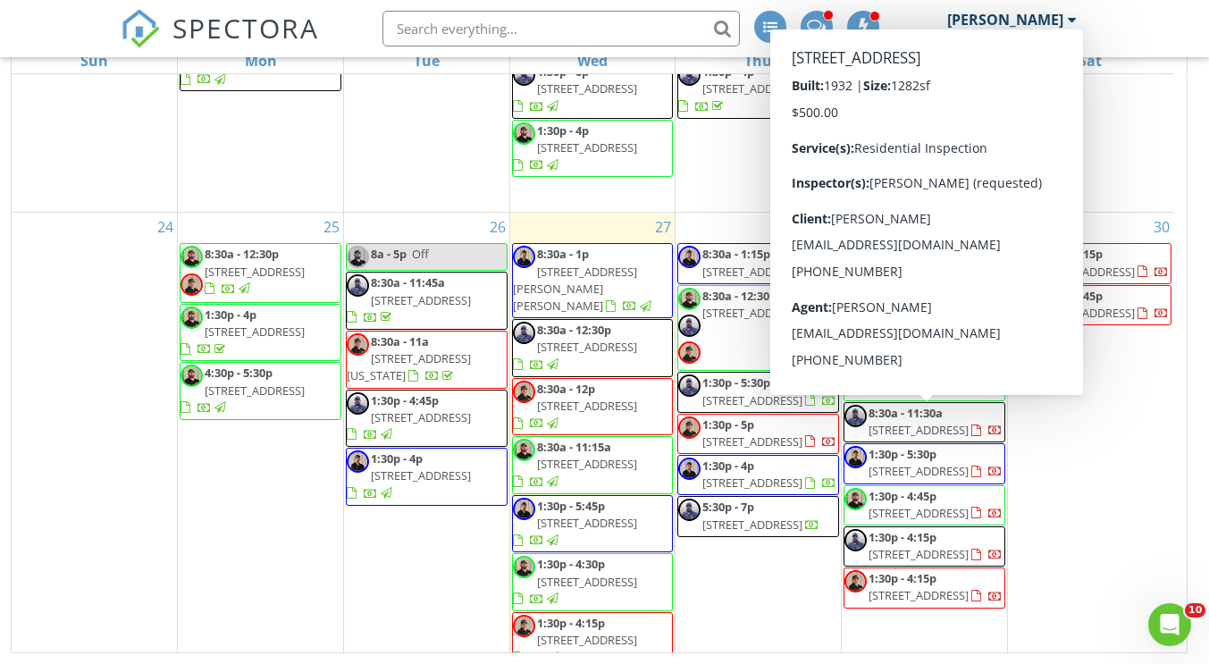
click at [1049, 520] on div "30 8:30a - 1:15p [STREET_ADDRESS] 1:30p - 4:45p [STREET_ADDRESS]" at bounding box center [1090, 442] width 165 height 458
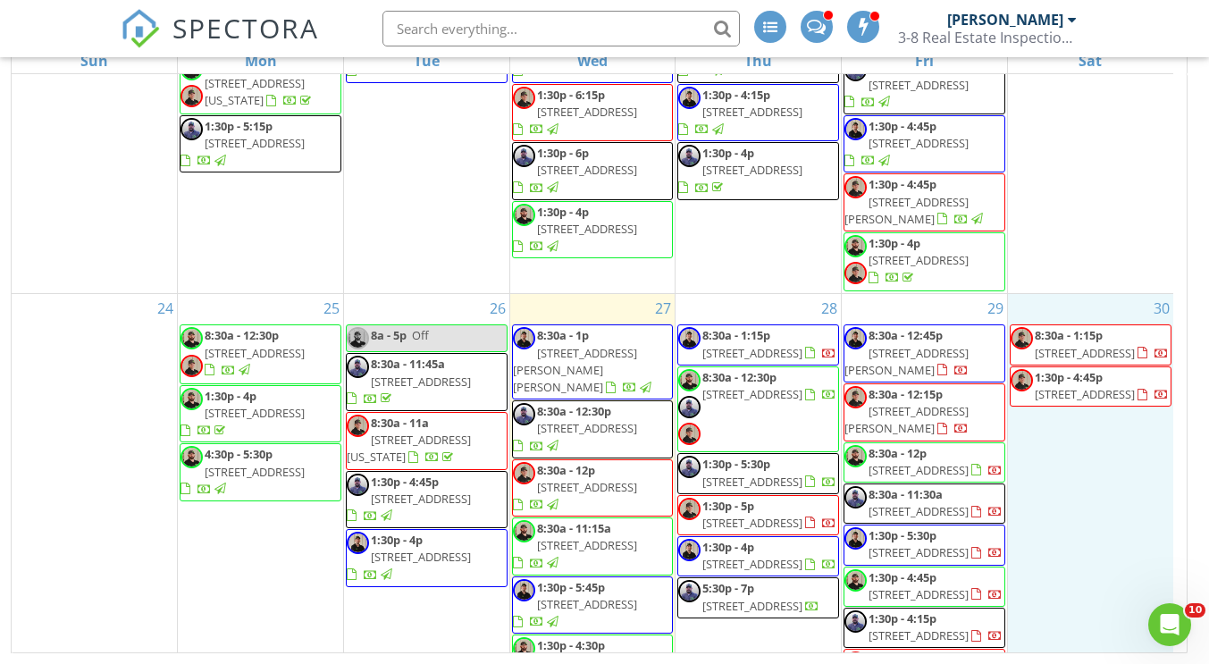
scroll to position [1673, 0]
